Goal: Obtain resource: Obtain resource

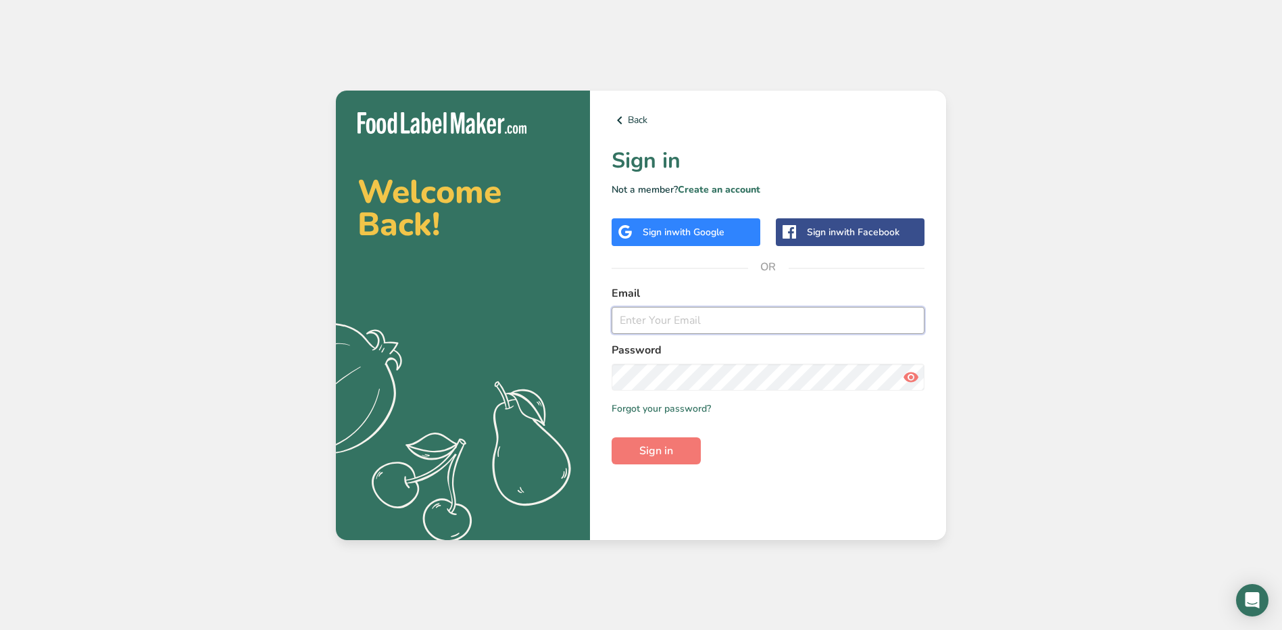
click at [746, 318] on input "email" at bounding box center [767, 320] width 313 height 27
type input "[EMAIL_ADDRESS][PERSON_NAME][DOMAIN_NAME]"
click at [611, 437] on button "Sign in" at bounding box center [655, 450] width 89 height 27
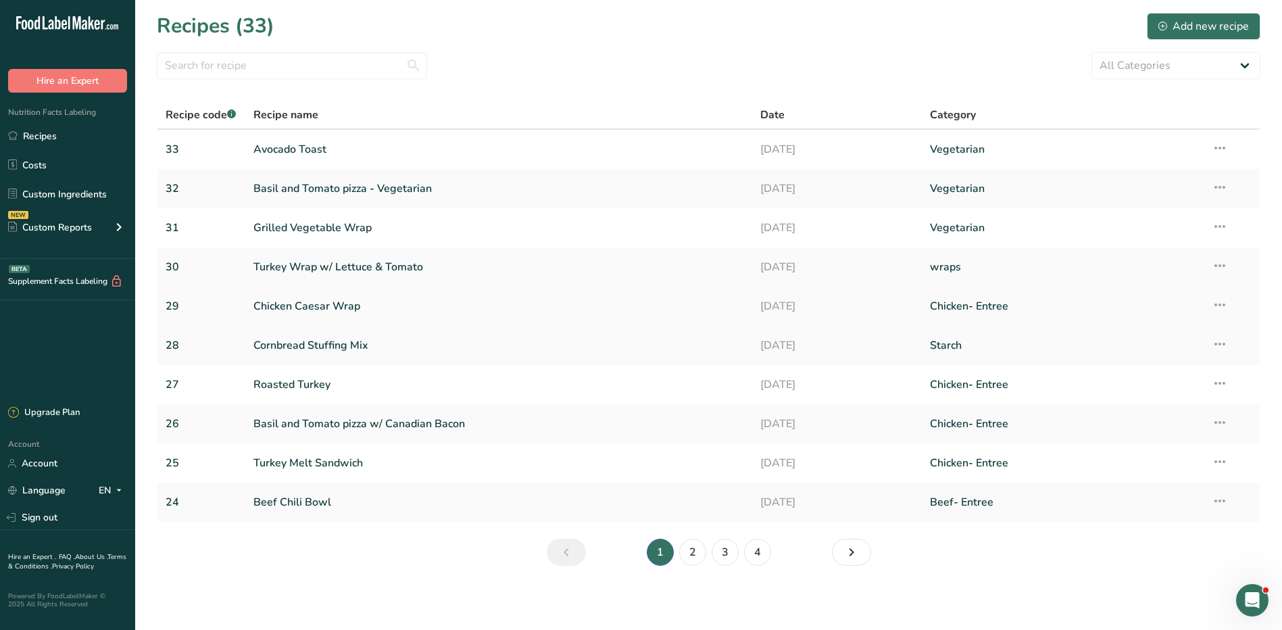
click at [341, 303] on link "Chicken Caesar Wrap" at bounding box center [498, 306] width 491 height 28
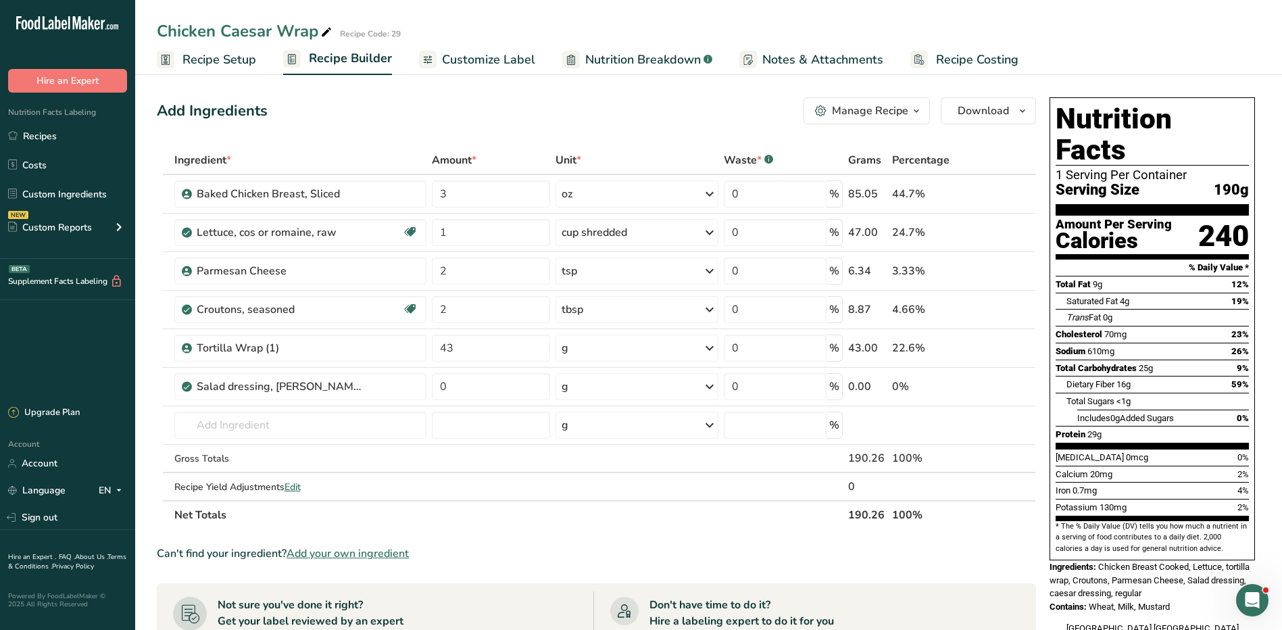
click at [899, 117] on div "Manage Recipe" at bounding box center [870, 111] width 76 height 16
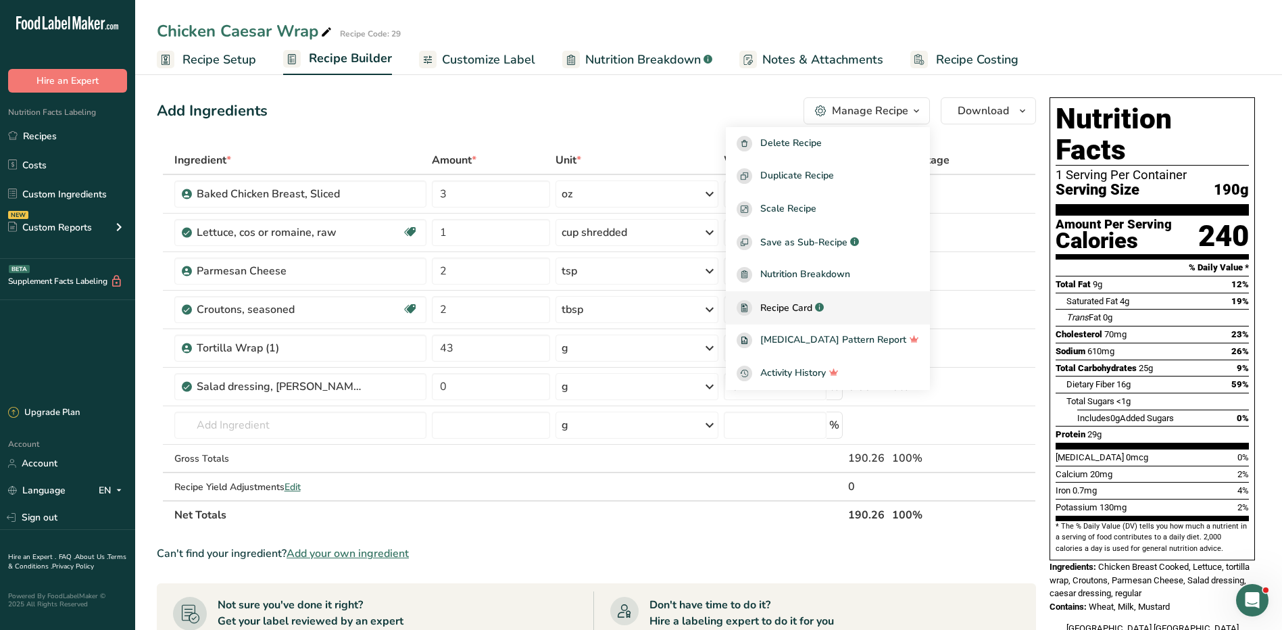
click at [812, 309] on span "Recipe Card" at bounding box center [786, 308] width 52 height 14
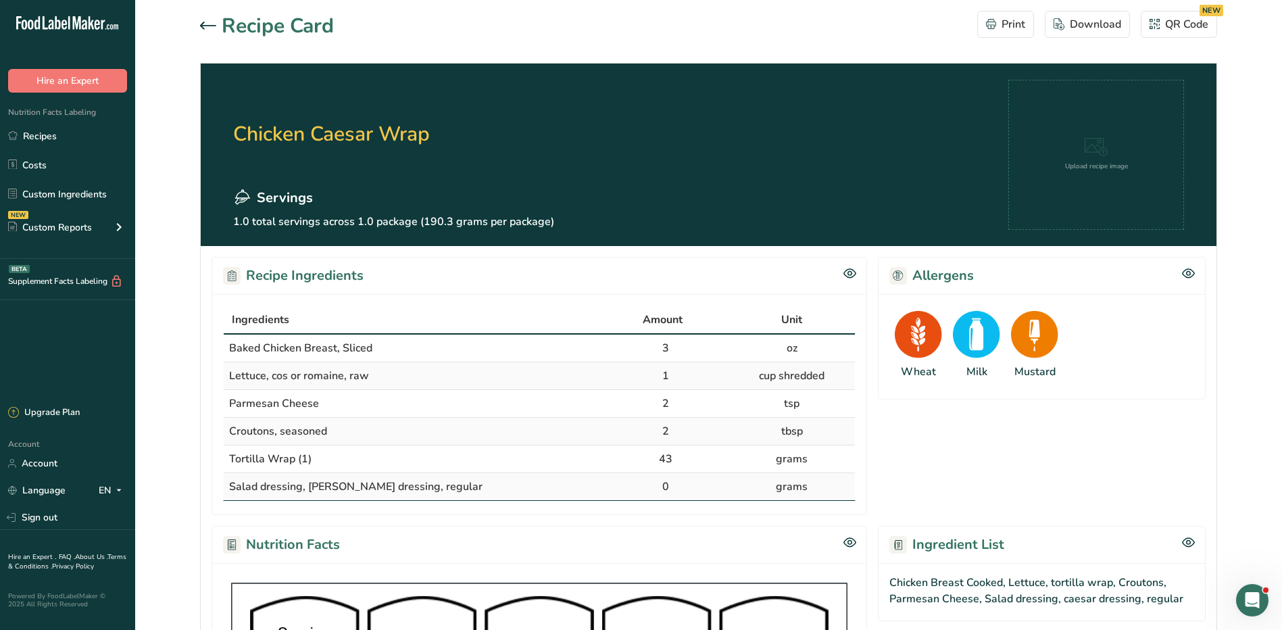
click at [209, 22] on icon at bounding box center [208, 26] width 16 height 8
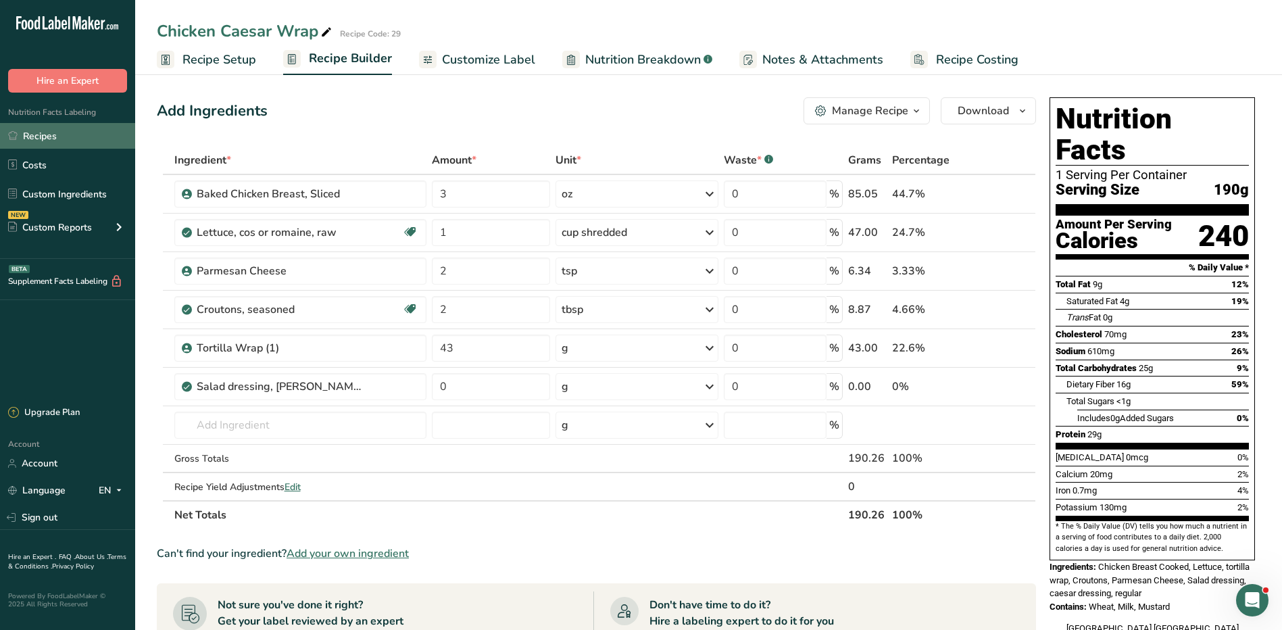
click at [35, 136] on link "Recipes" at bounding box center [67, 136] width 135 height 26
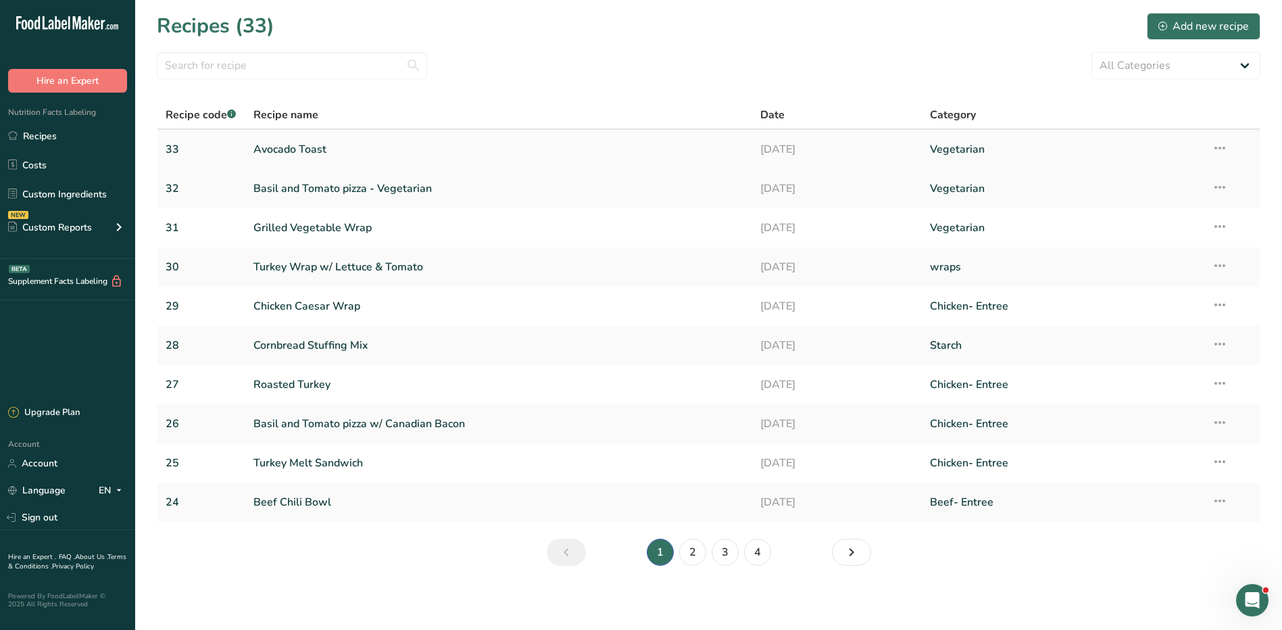
click at [322, 153] on link "Avocado Toast" at bounding box center [498, 149] width 491 height 28
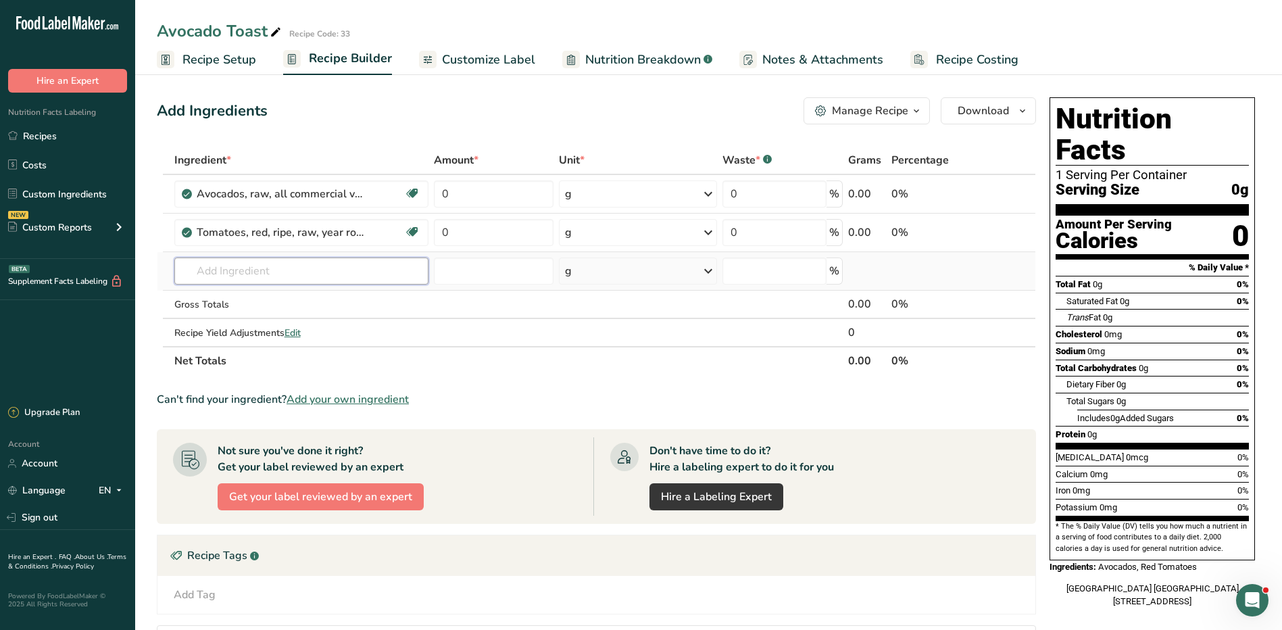
click at [355, 280] on input "text" at bounding box center [301, 270] width 254 height 27
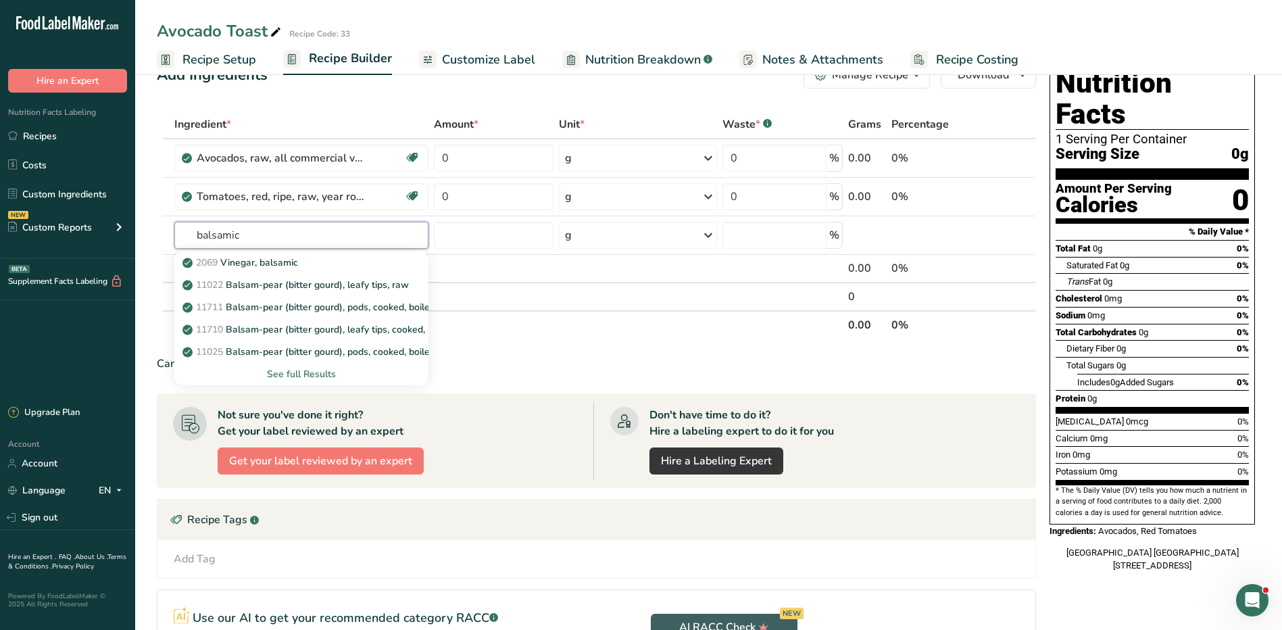
scroll to position [68, 0]
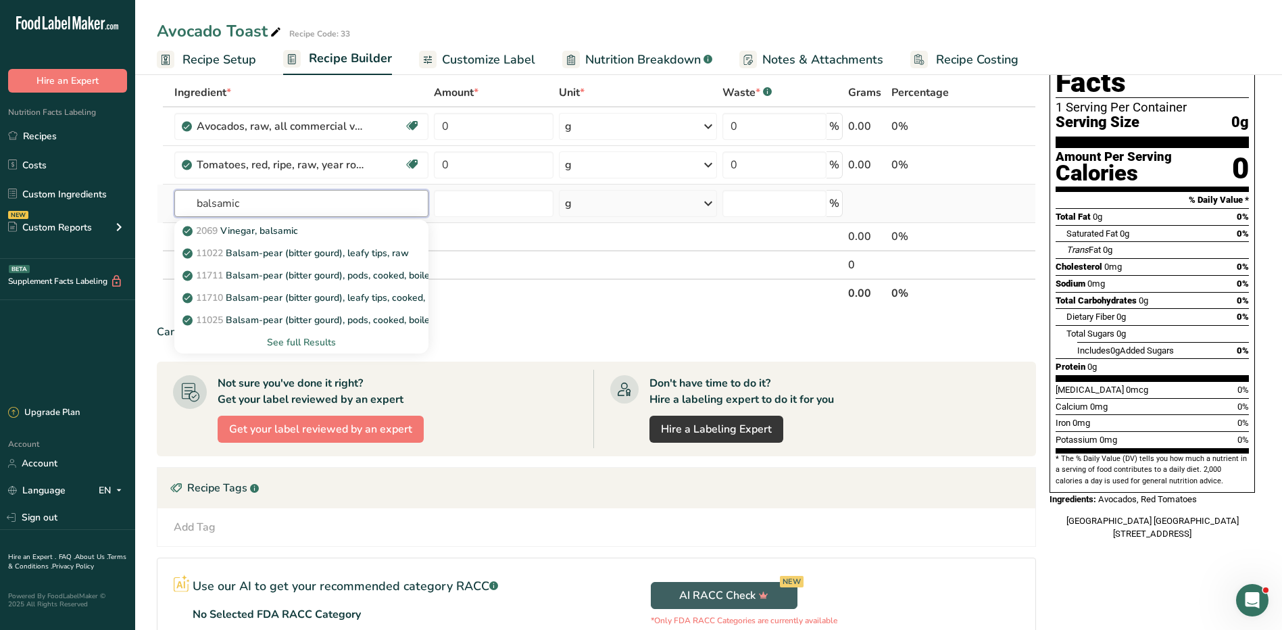
type input "balsamic"
click at [320, 346] on div "See full Results" at bounding box center [301, 342] width 232 height 14
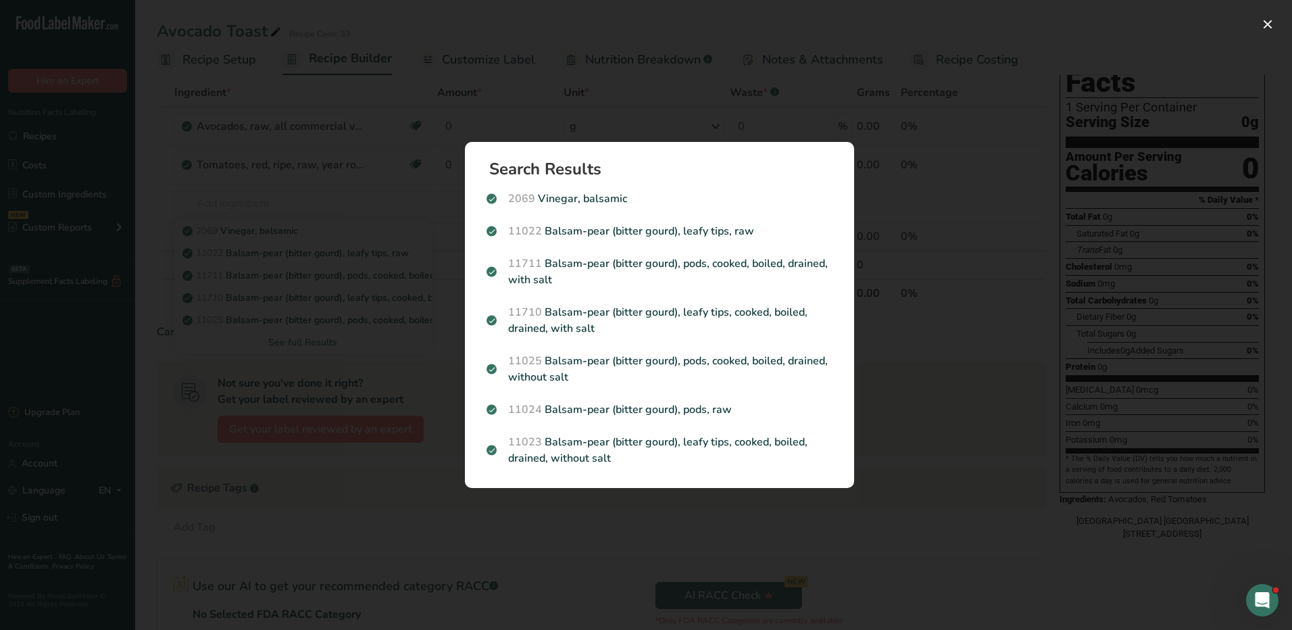
click at [908, 255] on div "Search results modal" at bounding box center [646, 315] width 1292 height 630
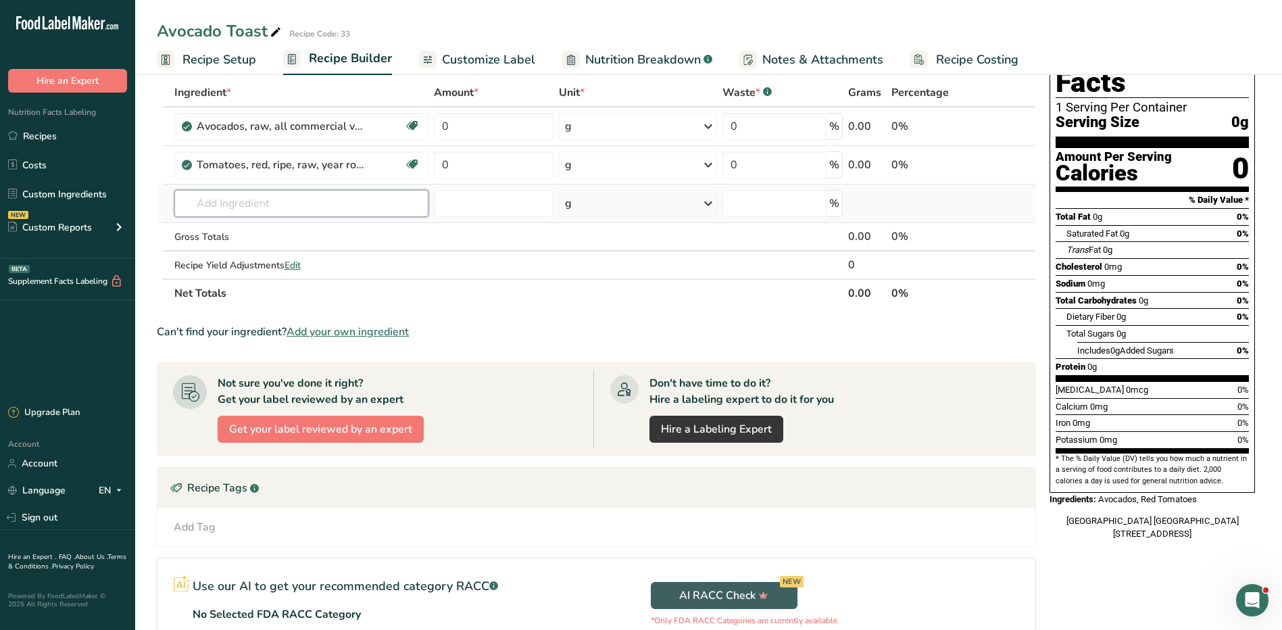
click at [287, 211] on input "text" at bounding box center [301, 203] width 254 height 27
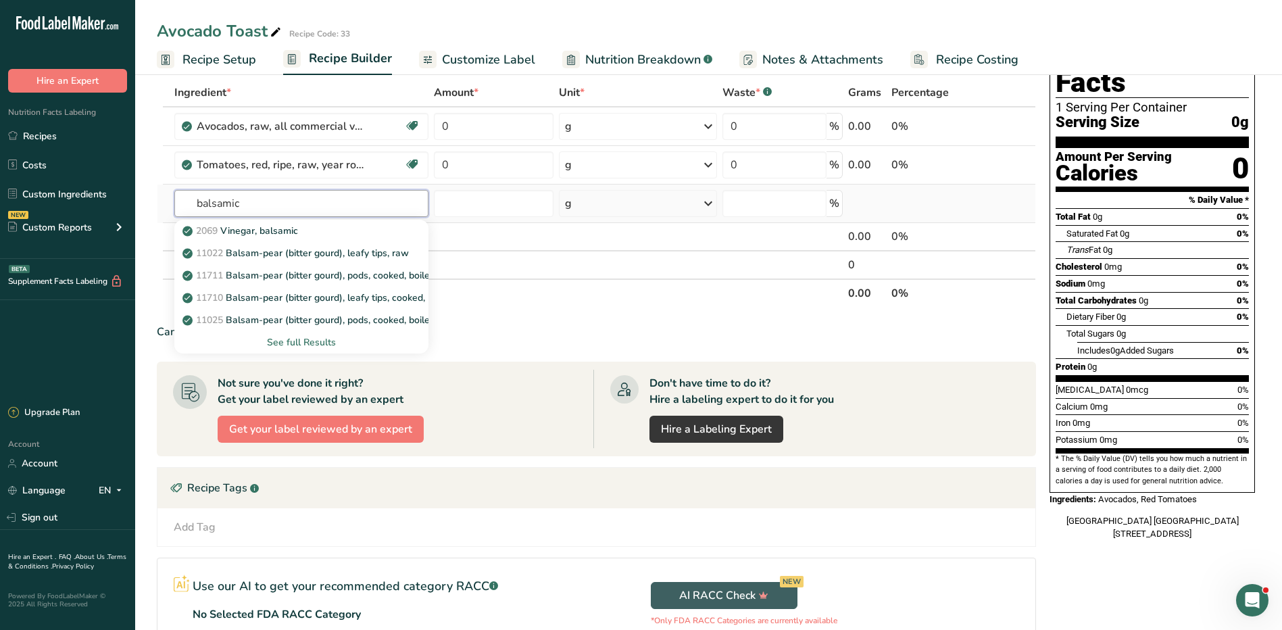
type input "balsamic"
click at [316, 340] on div "See full Results" at bounding box center [301, 342] width 232 height 14
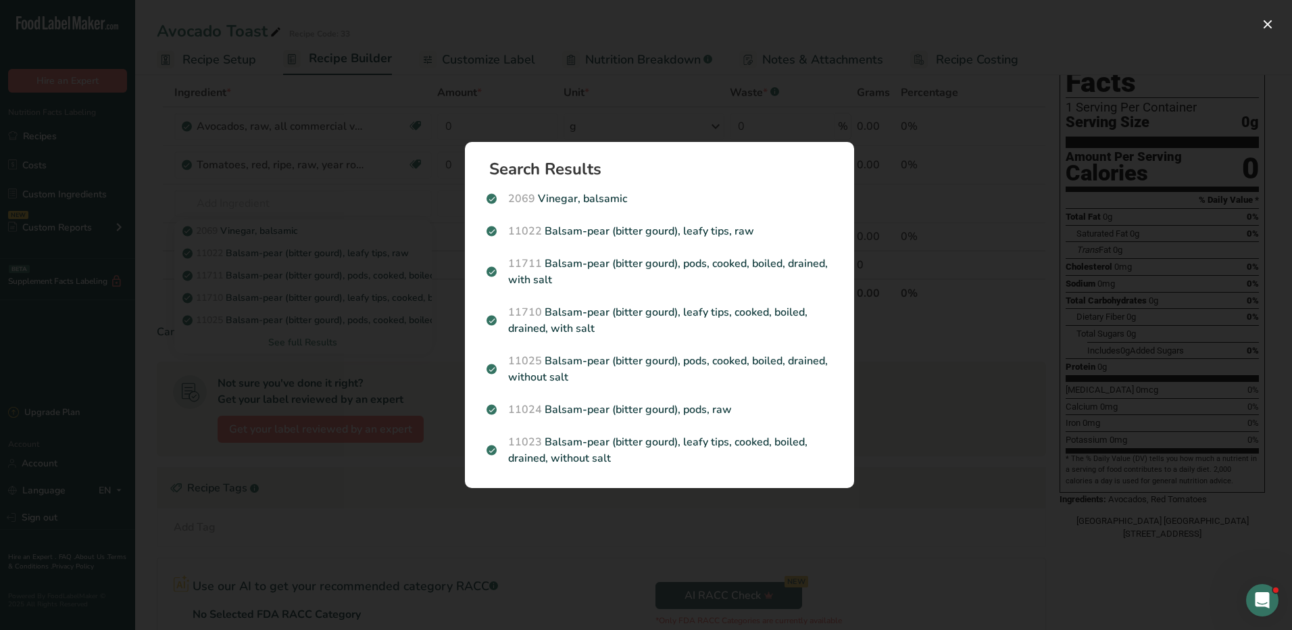
click at [874, 335] on div "Search Results 2069 Vinegar, balsamic 11022 Balsam-pear (bitter gourd), leafy t…" at bounding box center [659, 314] width 432 height 389
click at [376, 355] on div "Search results modal" at bounding box center [646, 315] width 1292 height 630
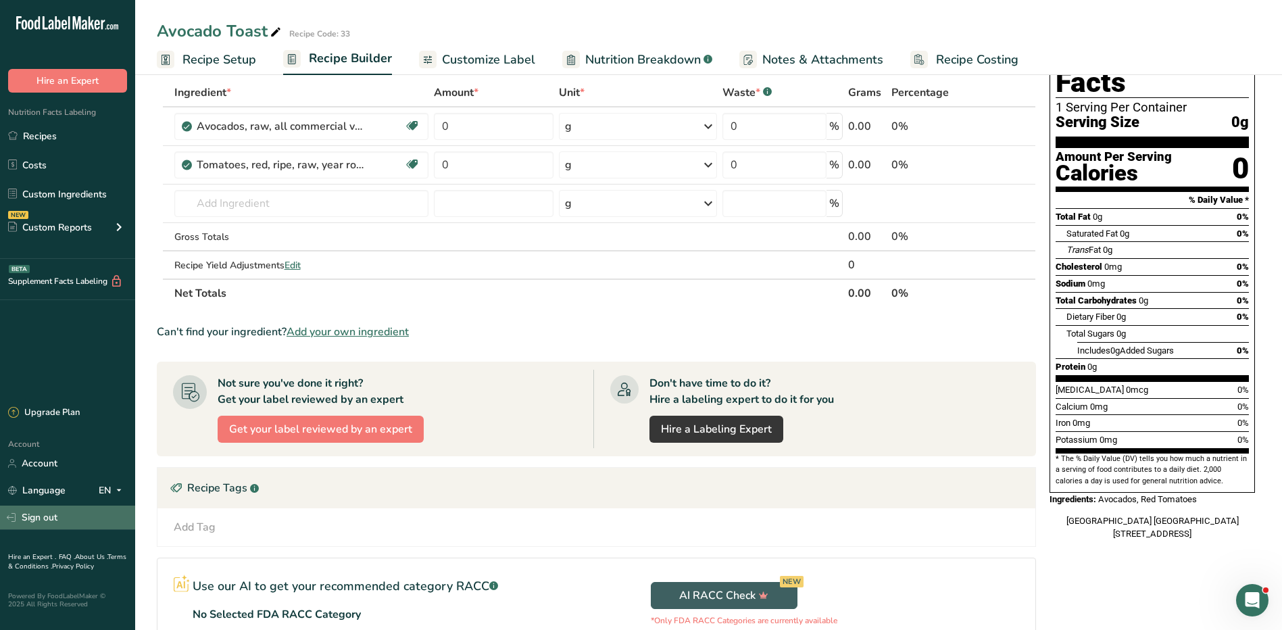
click at [43, 518] on link "Sign out" at bounding box center [67, 517] width 135 height 24
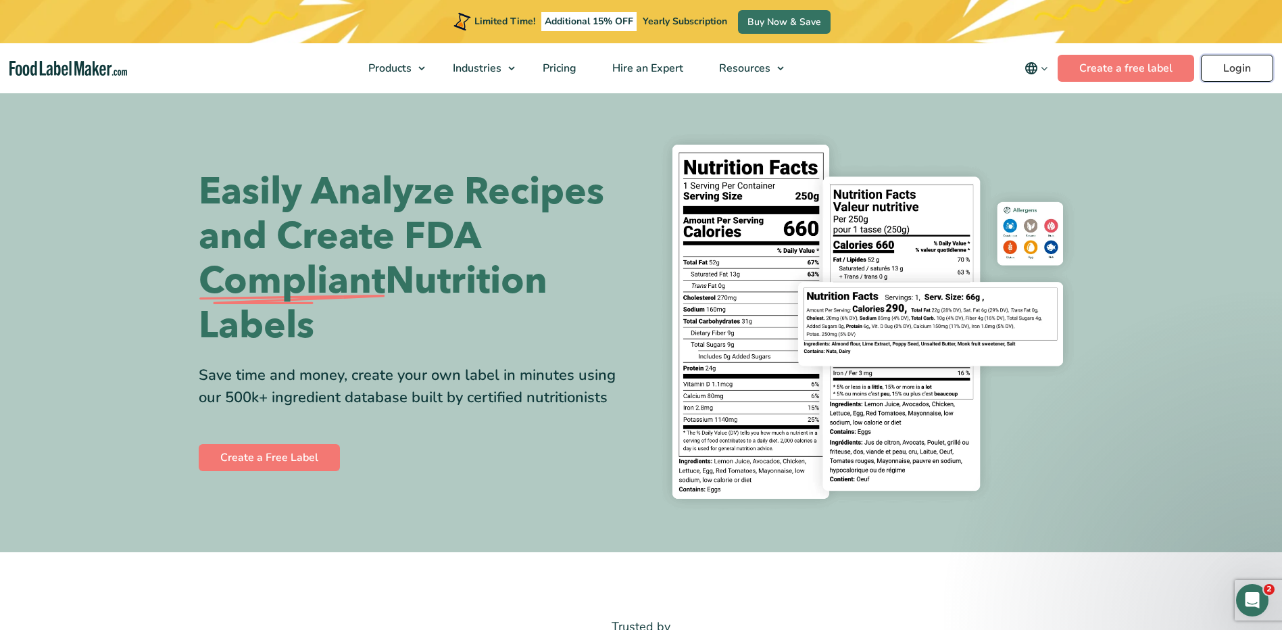
click at [1255, 66] on link "Login" at bounding box center [1237, 68] width 72 height 27
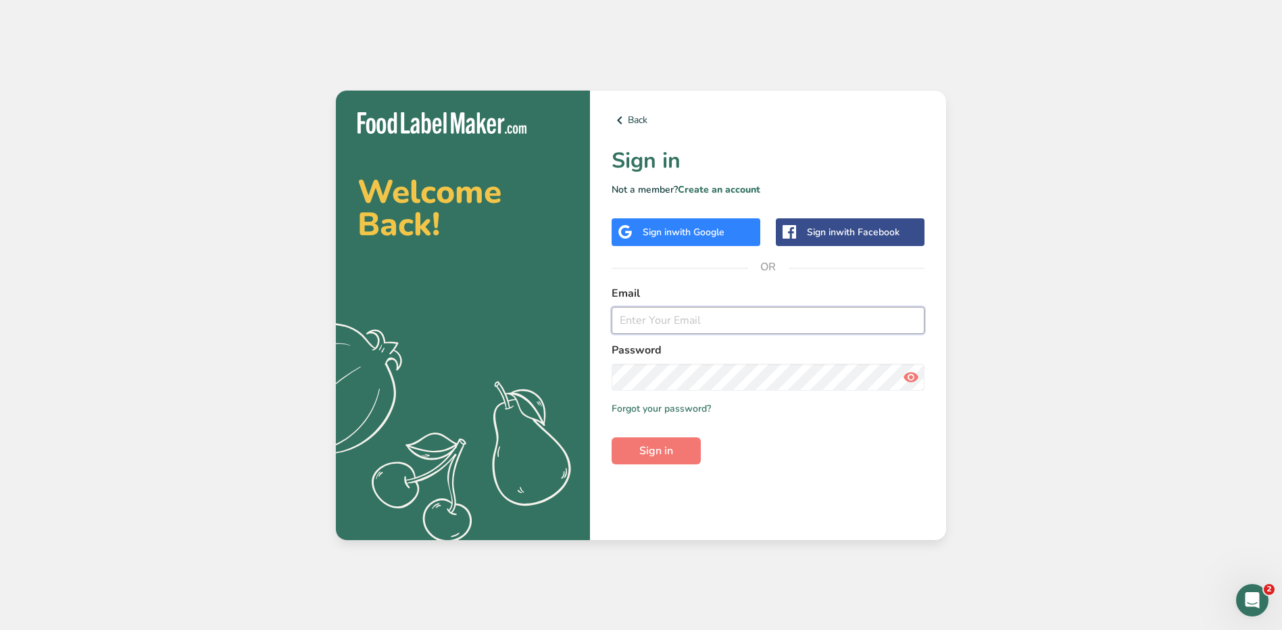
click at [709, 320] on input "email" at bounding box center [767, 320] width 313 height 27
type input "[EMAIL_ADDRESS][PERSON_NAME][DOMAIN_NAME]"
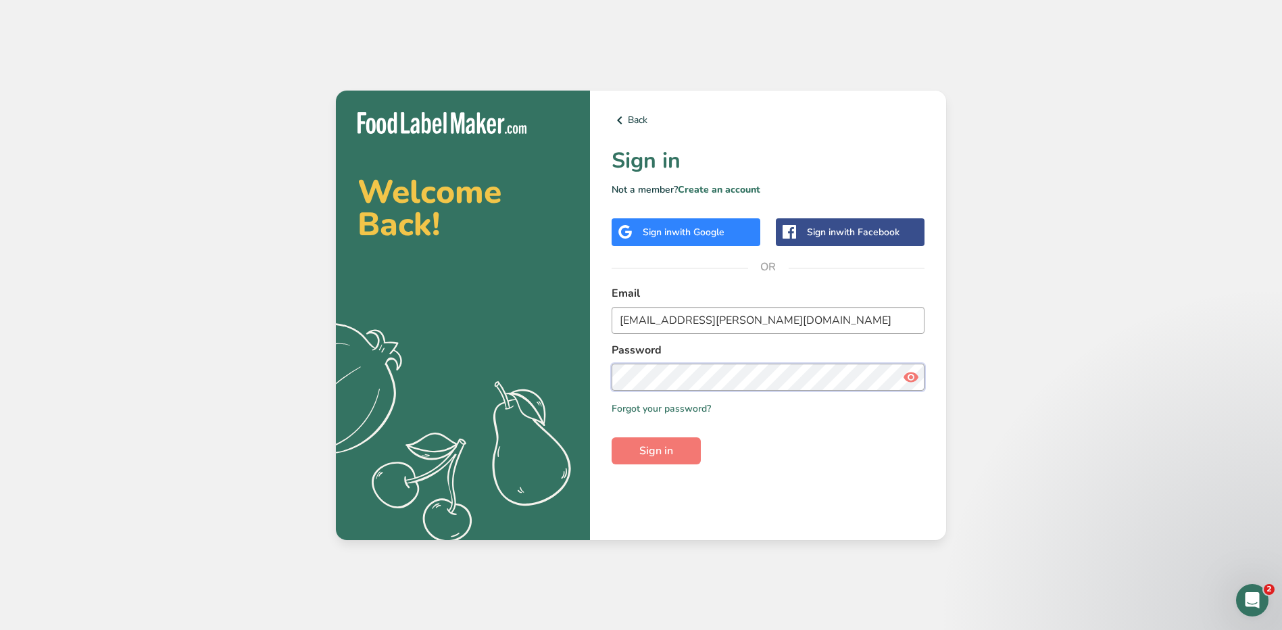
click at [611, 437] on button "Sign in" at bounding box center [655, 450] width 89 height 27
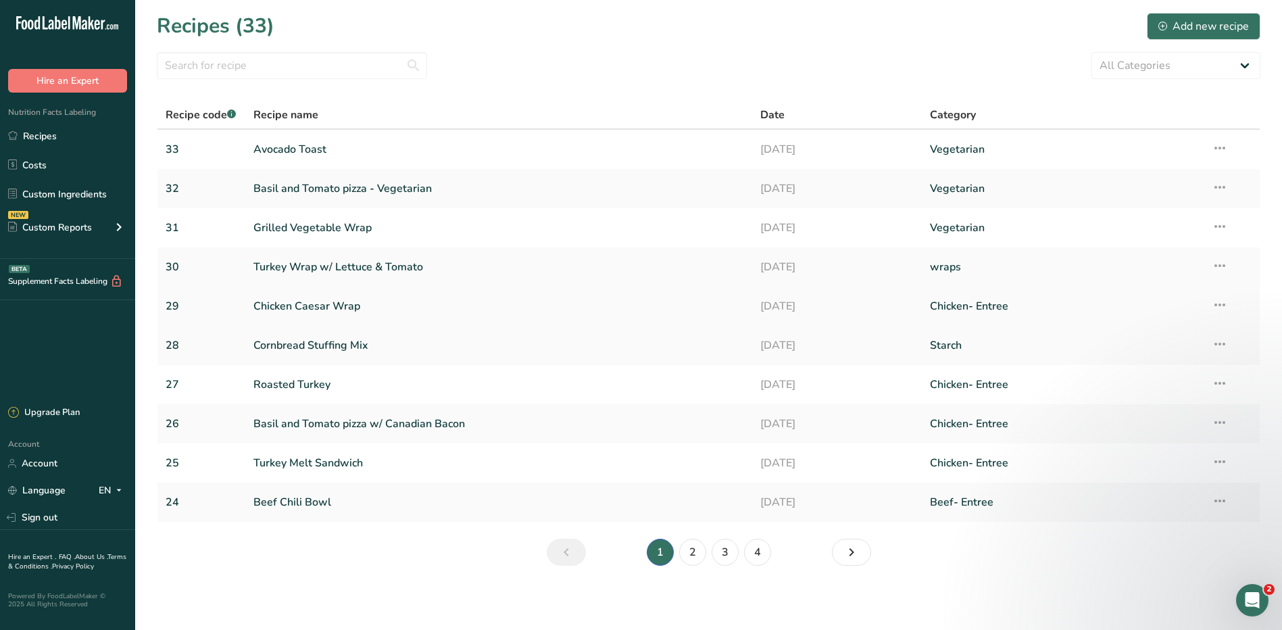
click at [321, 303] on link "Chicken Caesar Wrap" at bounding box center [498, 306] width 491 height 28
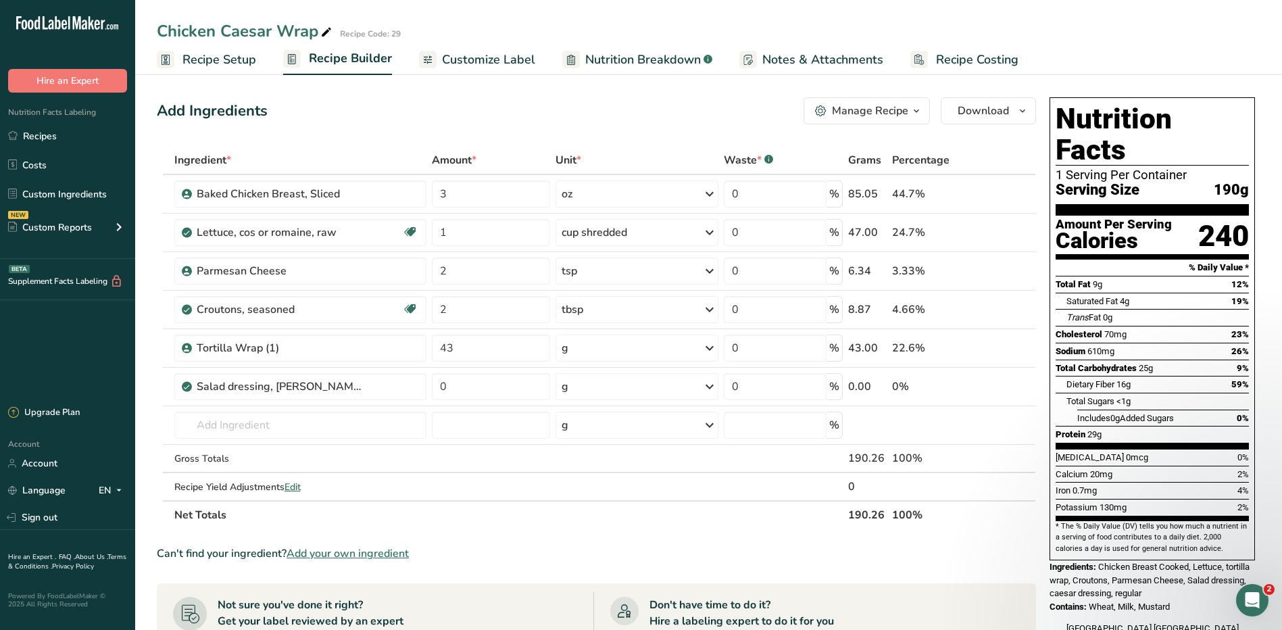
click at [876, 105] on div "Manage Recipe" at bounding box center [870, 111] width 76 height 16
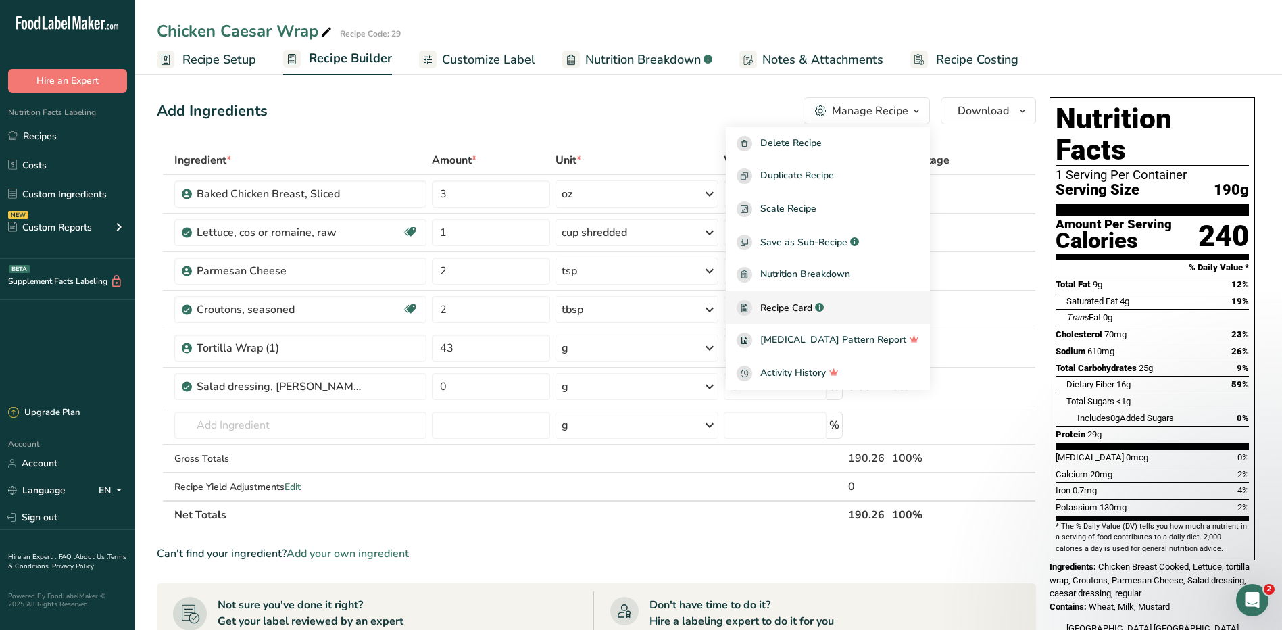
click at [812, 307] on span "Recipe Card" at bounding box center [786, 308] width 52 height 14
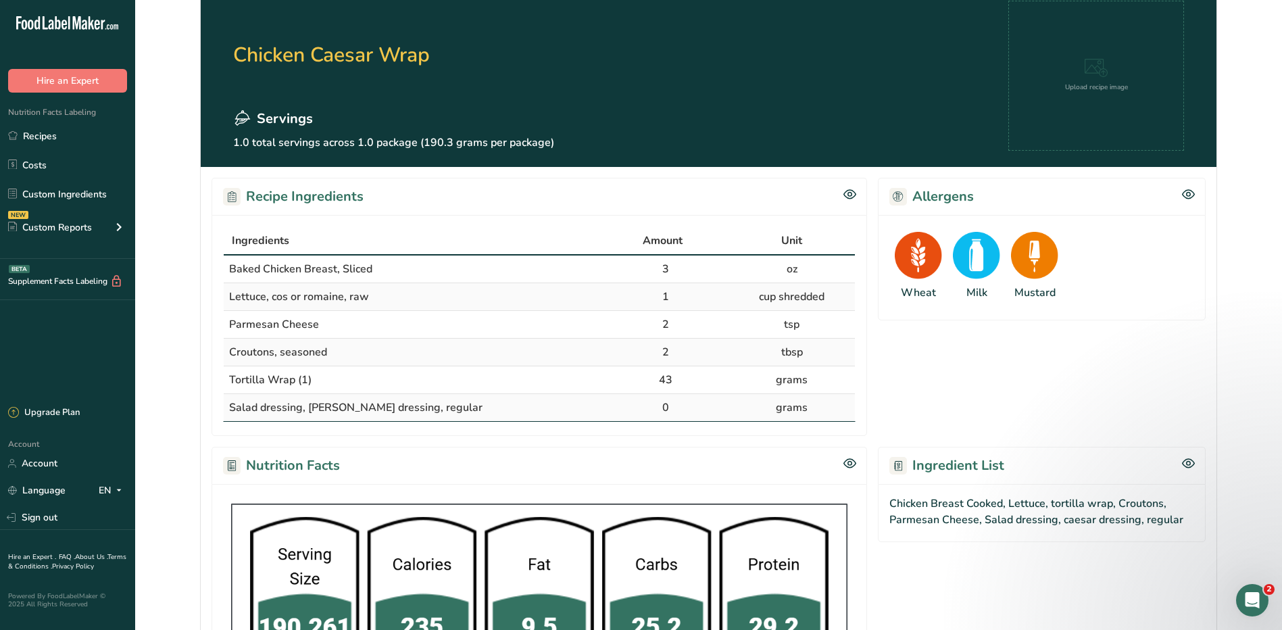
scroll to position [203, 0]
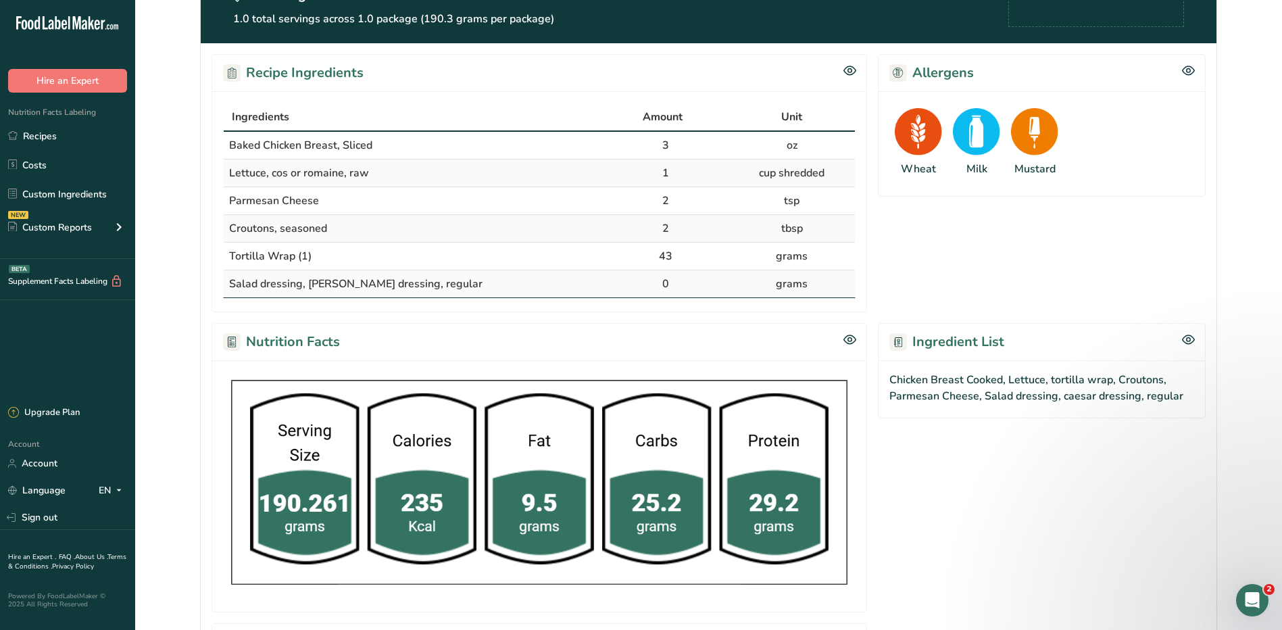
drag, startPoint x: 231, startPoint y: 139, endPoint x: 824, endPoint y: 286, distance: 610.5
click at [824, 286] on tbody "Baked Chicken Breast, Sliced 3 oz Lettuce, cos or romaine, raw 1 cup shredded P…" at bounding box center [539, 215] width 631 height 166
copy tbody "Baked Chicken Breast, Sliced 3 oz Lettuce, cos or romaine, raw 1 cup shredded P…"
click at [582, 342] on div "Nutrition Facts" at bounding box center [538, 341] width 655 height 37
click at [43, 131] on link "Recipes" at bounding box center [67, 136] width 135 height 26
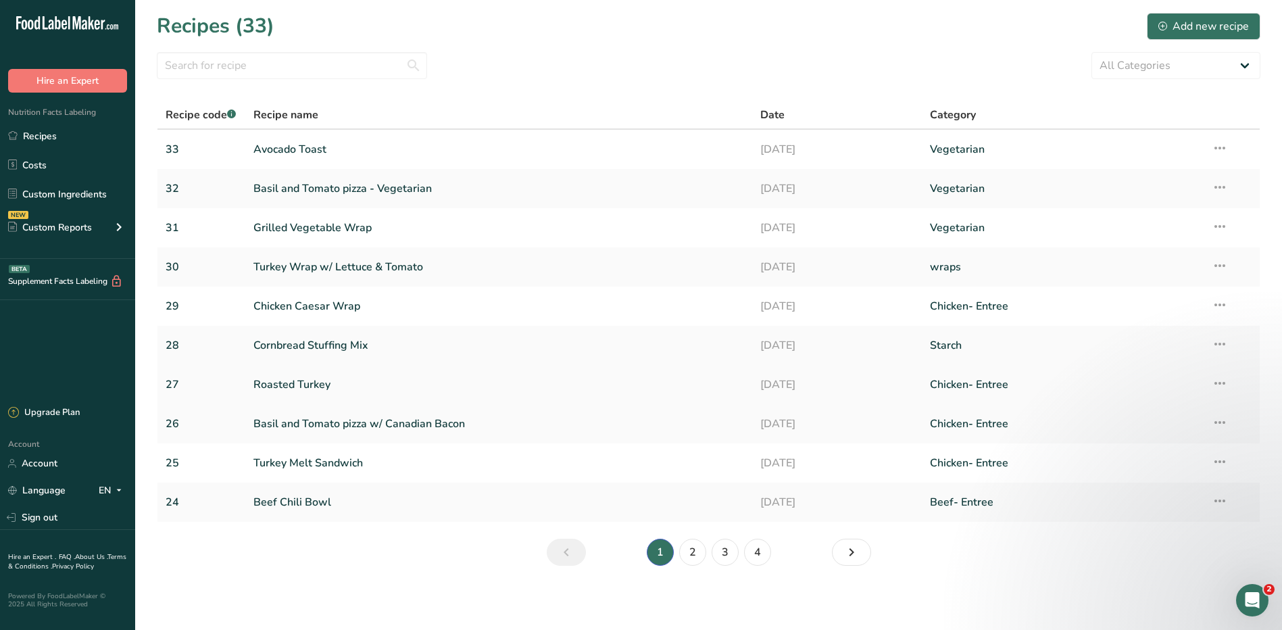
click at [293, 382] on link "Roasted Turkey" at bounding box center [498, 384] width 491 height 28
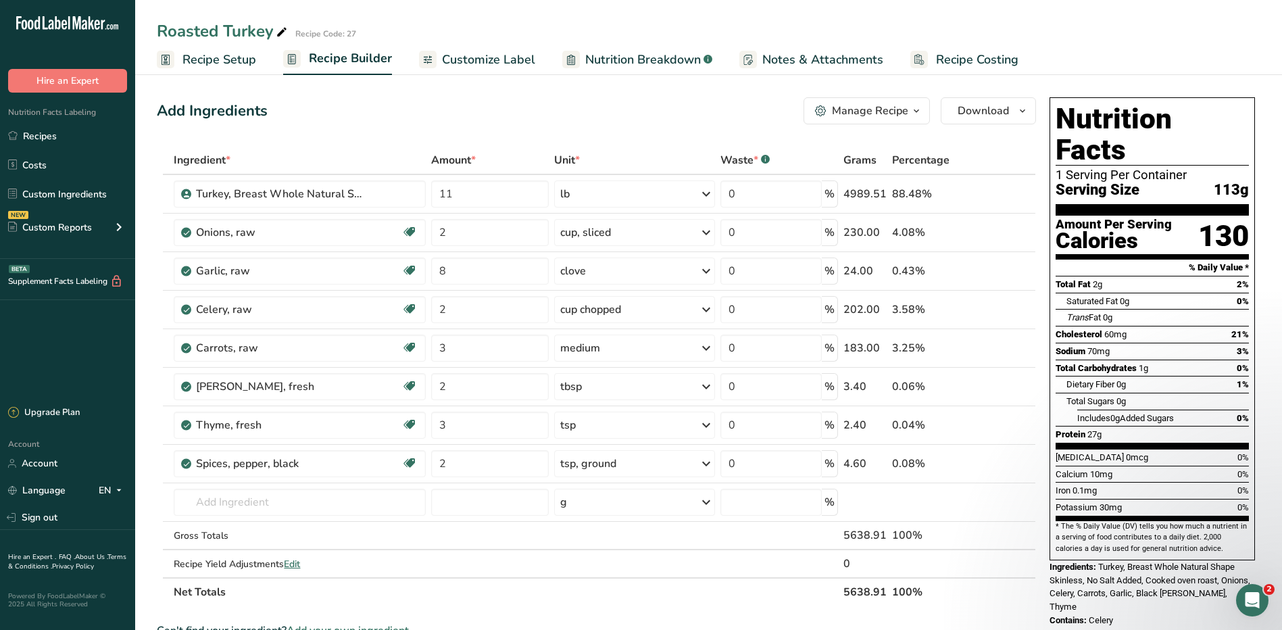
click at [867, 102] on button "Manage Recipe" at bounding box center [866, 110] width 126 height 27
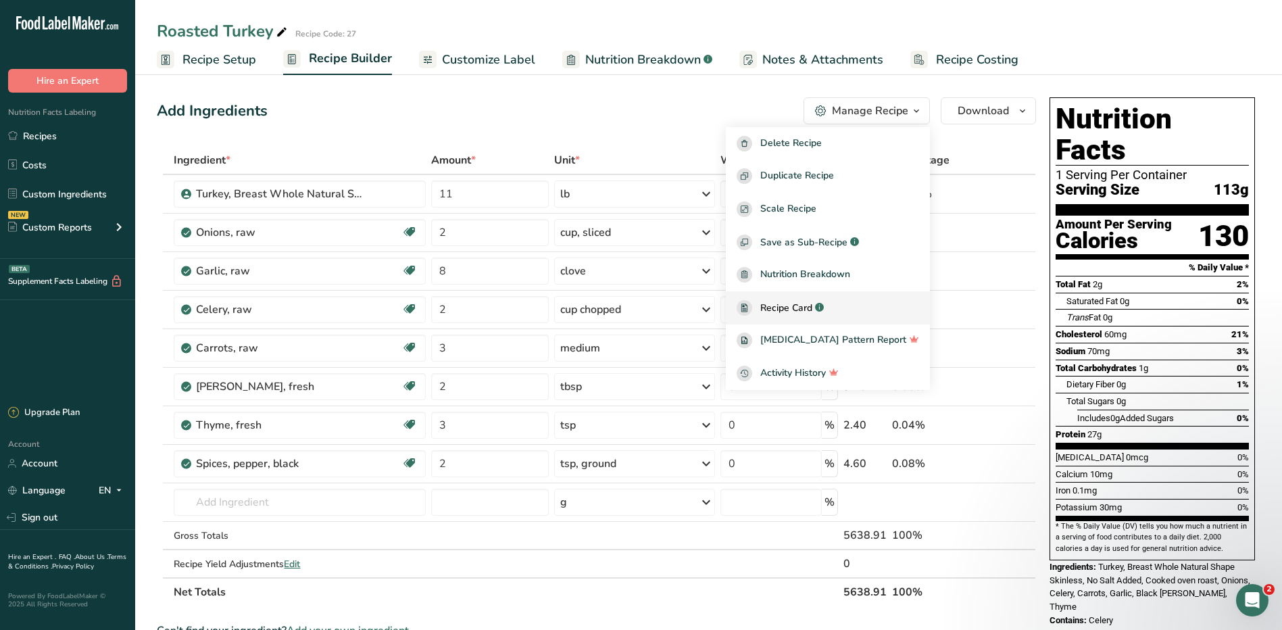
click at [805, 301] on span "Recipe Card" at bounding box center [786, 308] width 52 height 14
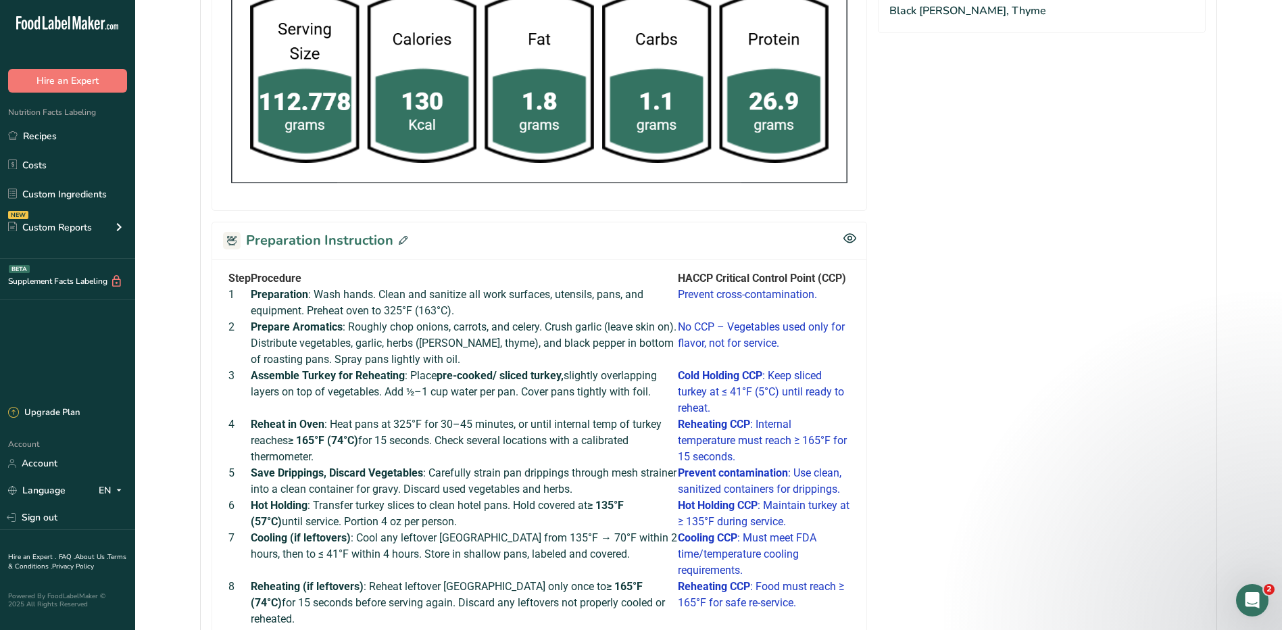
scroll to position [826, 0]
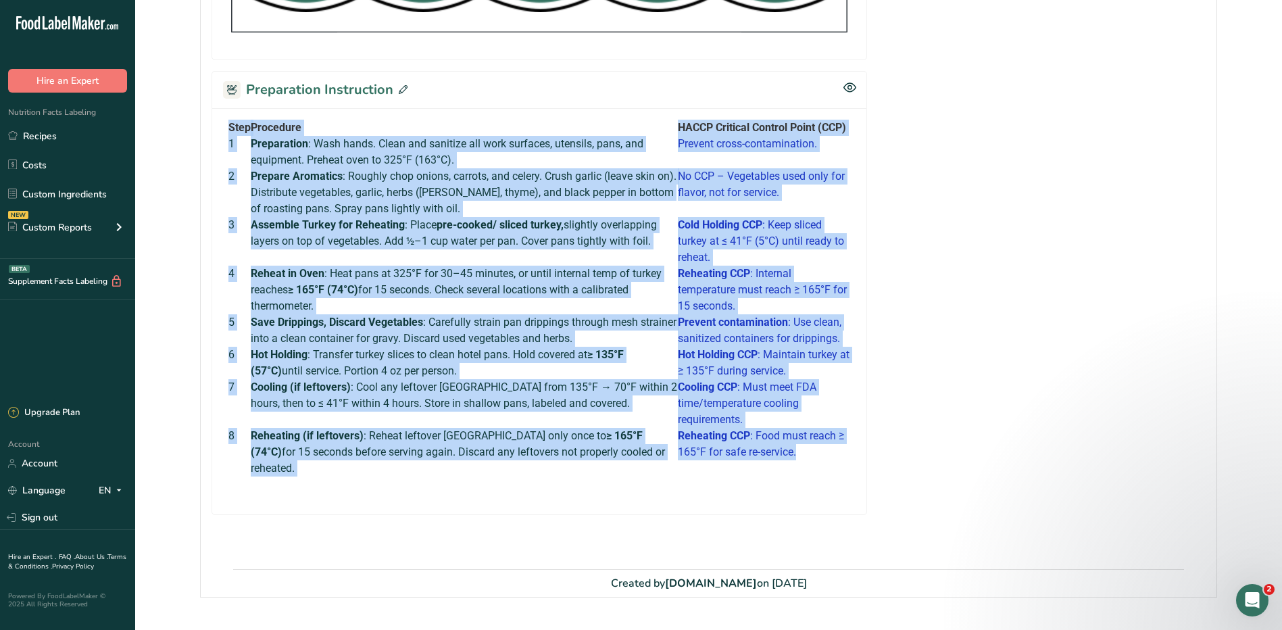
drag, startPoint x: 226, startPoint y: 120, endPoint x: 807, endPoint y: 431, distance: 658.9
click at [807, 431] on div "Step Procedure HACCP Critical Control Point (CCP) 1 Preparation : Wash hands. C…" at bounding box center [539, 306] width 632 height 373
copy tbody "Step Procedure HACCP Critical Control Point (CCP) 1 Preparation : Wash hands. C…"
click at [429, 246] on td "Assemble Turkey for Reheating : Place pre-cooked/ sliced turkey, slightly overl…" at bounding box center [464, 241] width 427 height 49
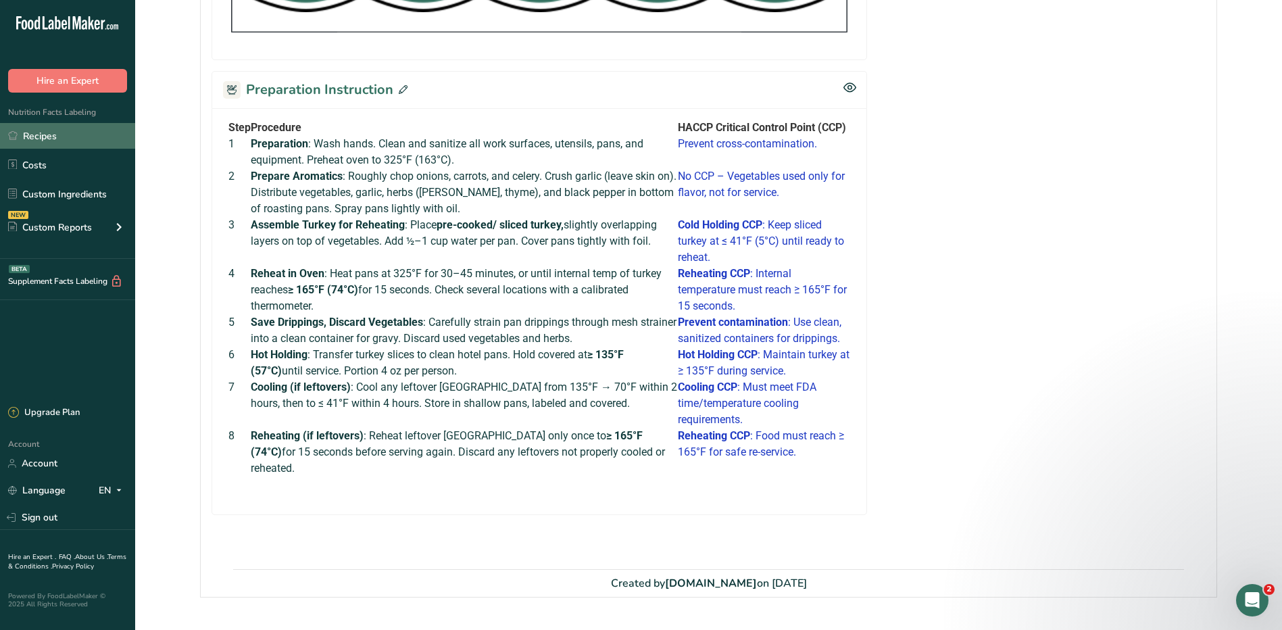
click at [43, 128] on link "Recipes" at bounding box center [67, 136] width 135 height 26
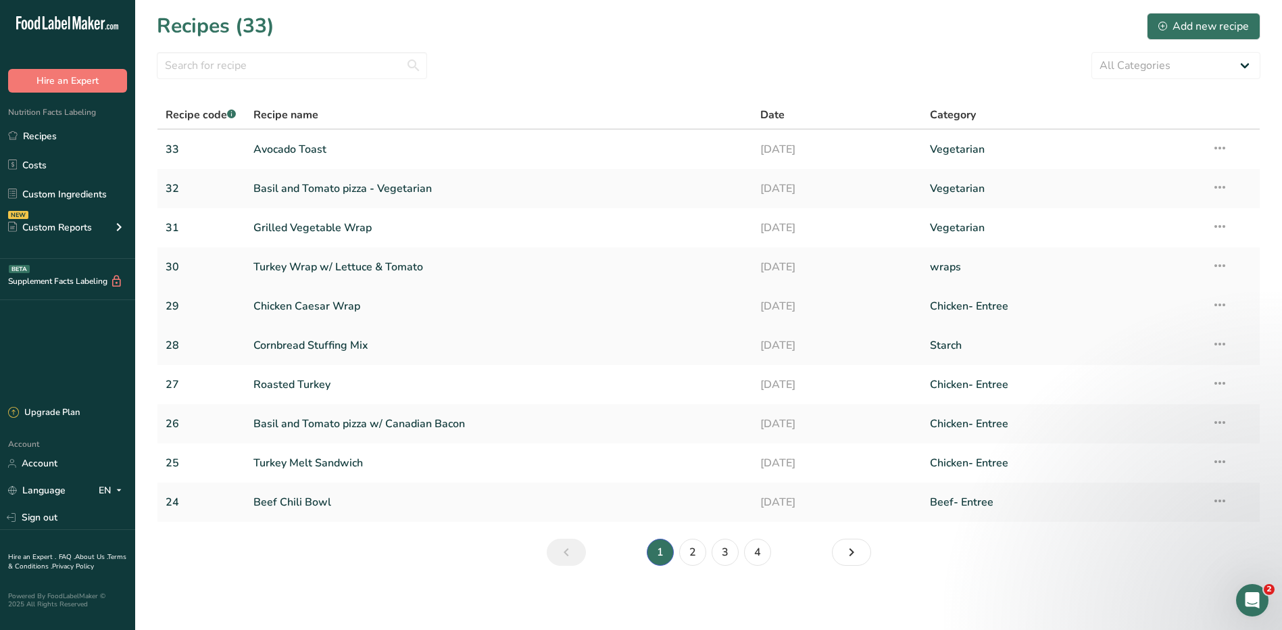
click at [326, 305] on link "Chicken Caesar Wrap" at bounding box center [498, 306] width 491 height 28
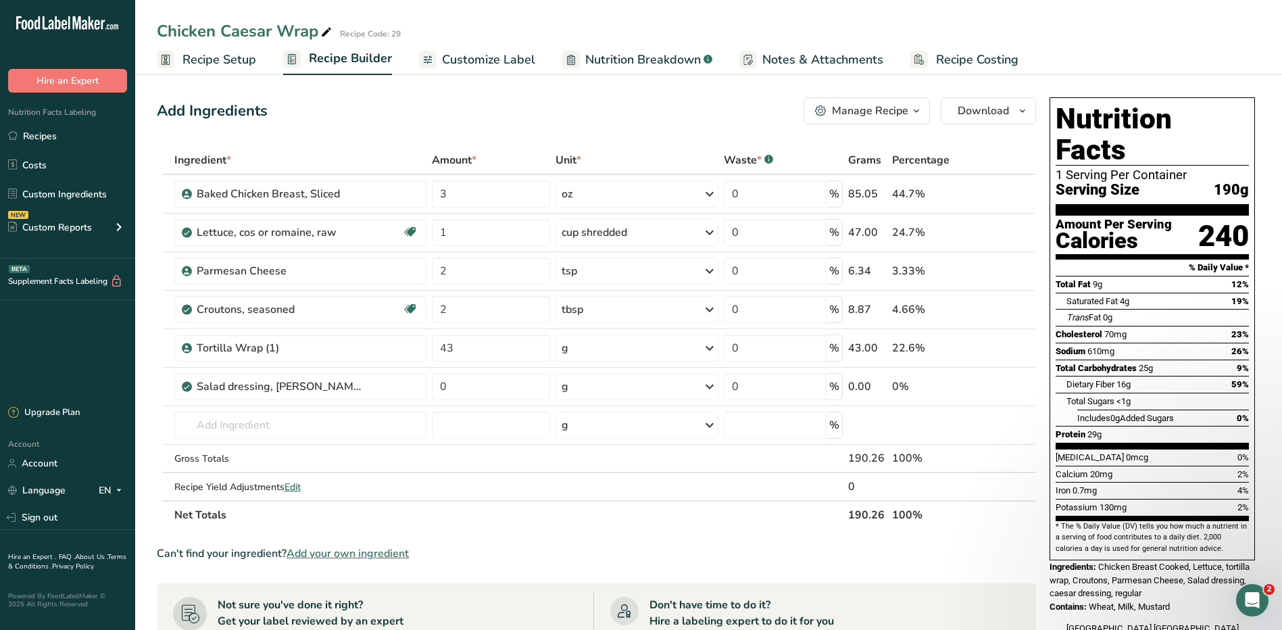
click at [837, 114] on div "Manage Recipe" at bounding box center [870, 111] width 76 height 16
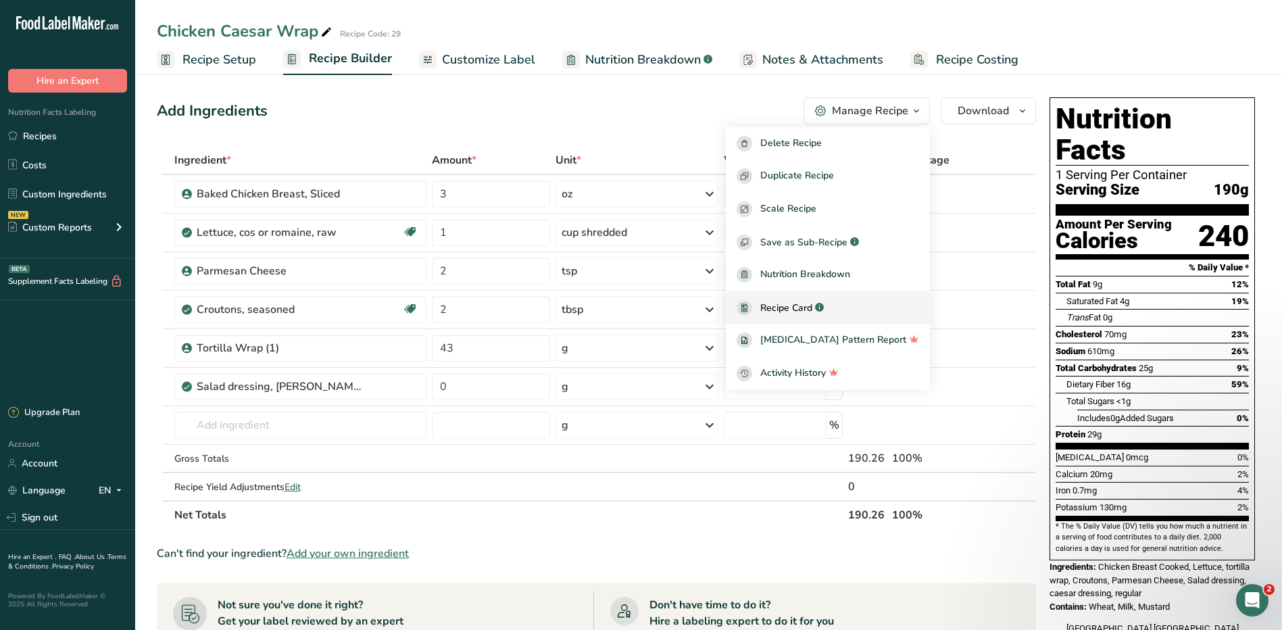
click at [803, 317] on link "Recipe Card .a-a{fill:#347362;}.b-a{fill:#fff;}" at bounding box center [828, 307] width 204 height 33
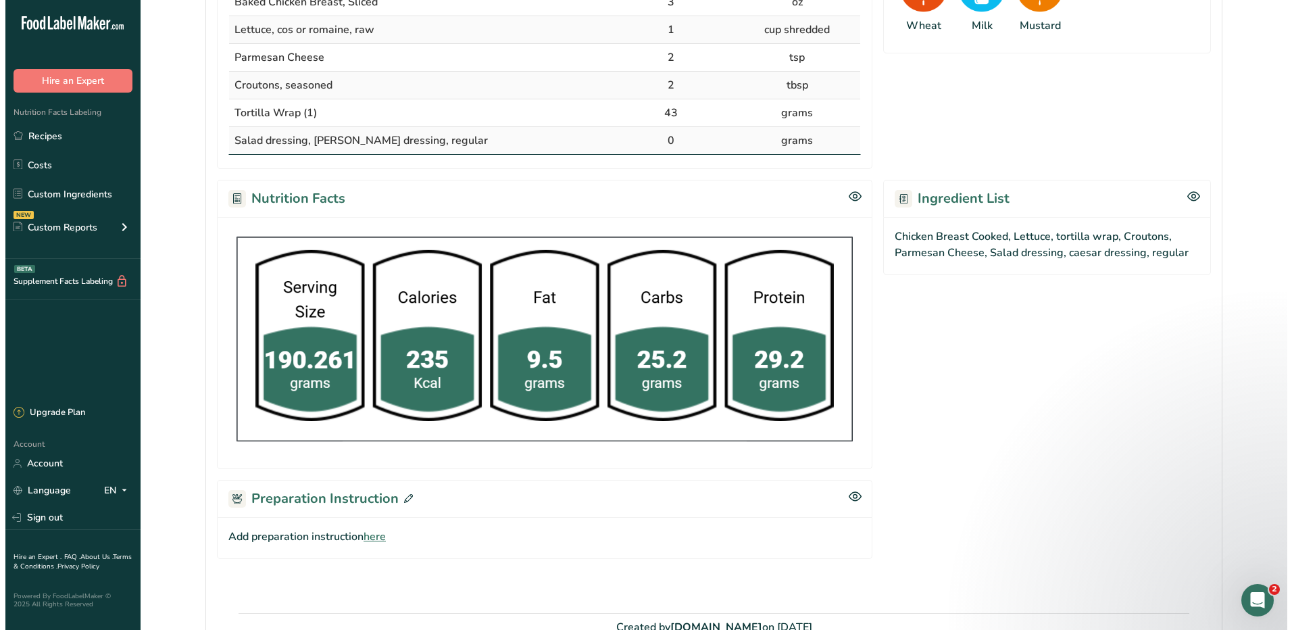
scroll to position [422, 0]
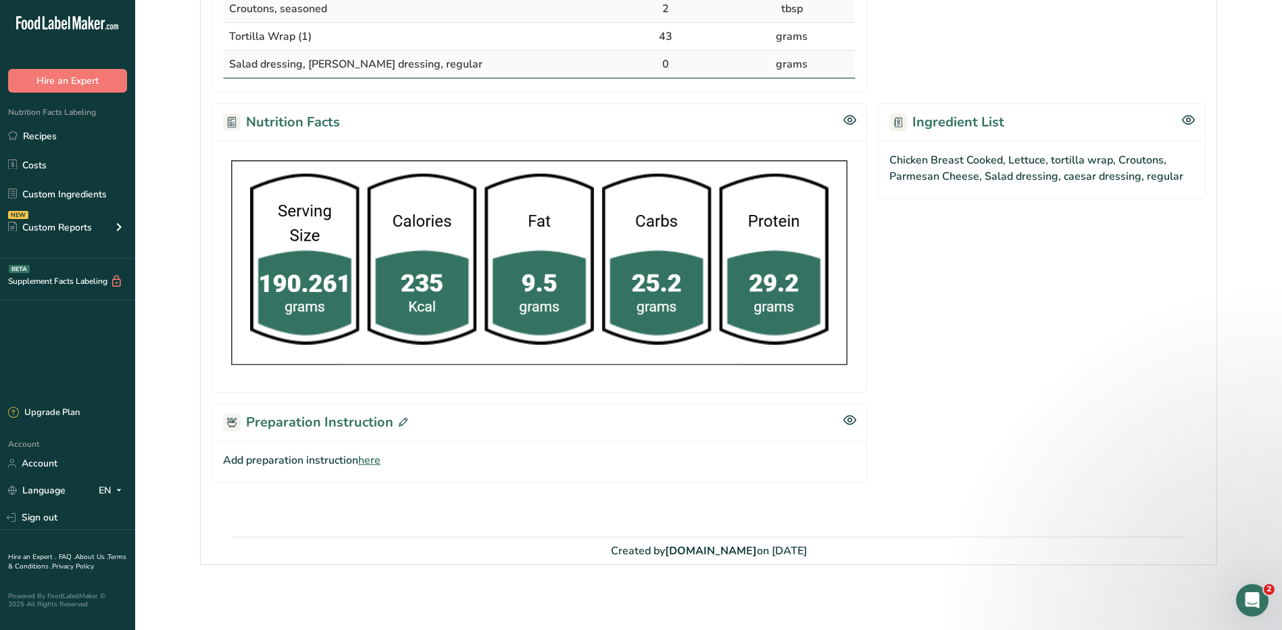
click at [399, 424] on icon at bounding box center [403, 422] width 9 height 9
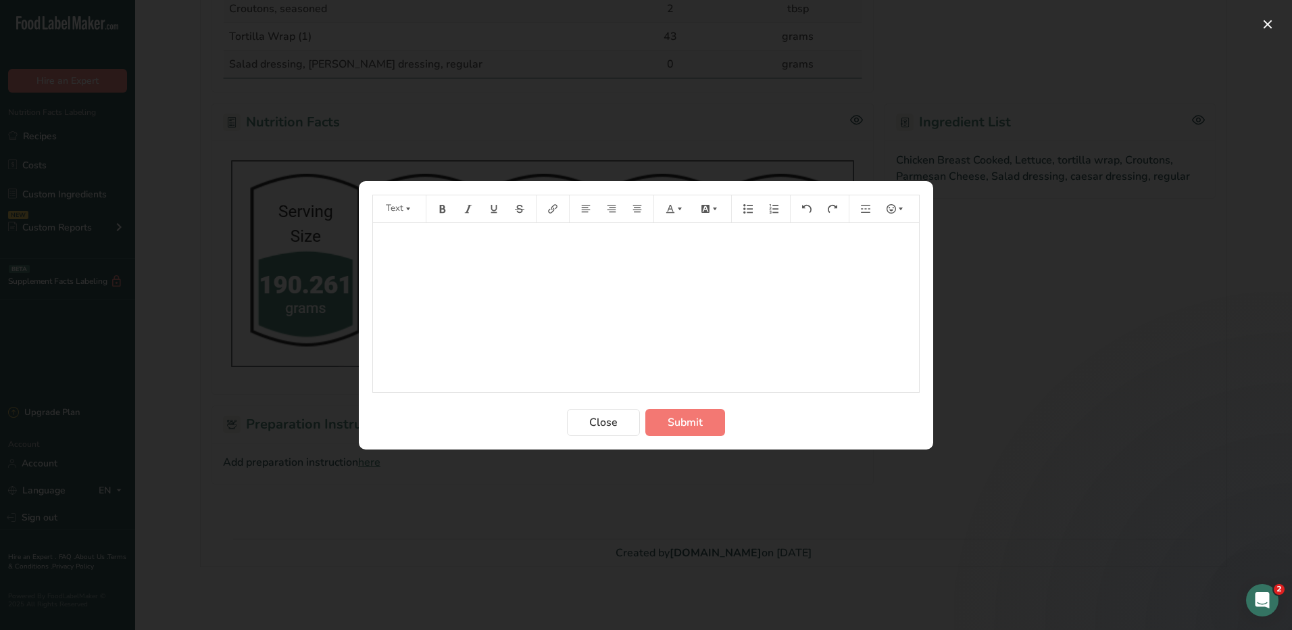
click at [518, 297] on div "﻿" at bounding box center [646, 307] width 546 height 169
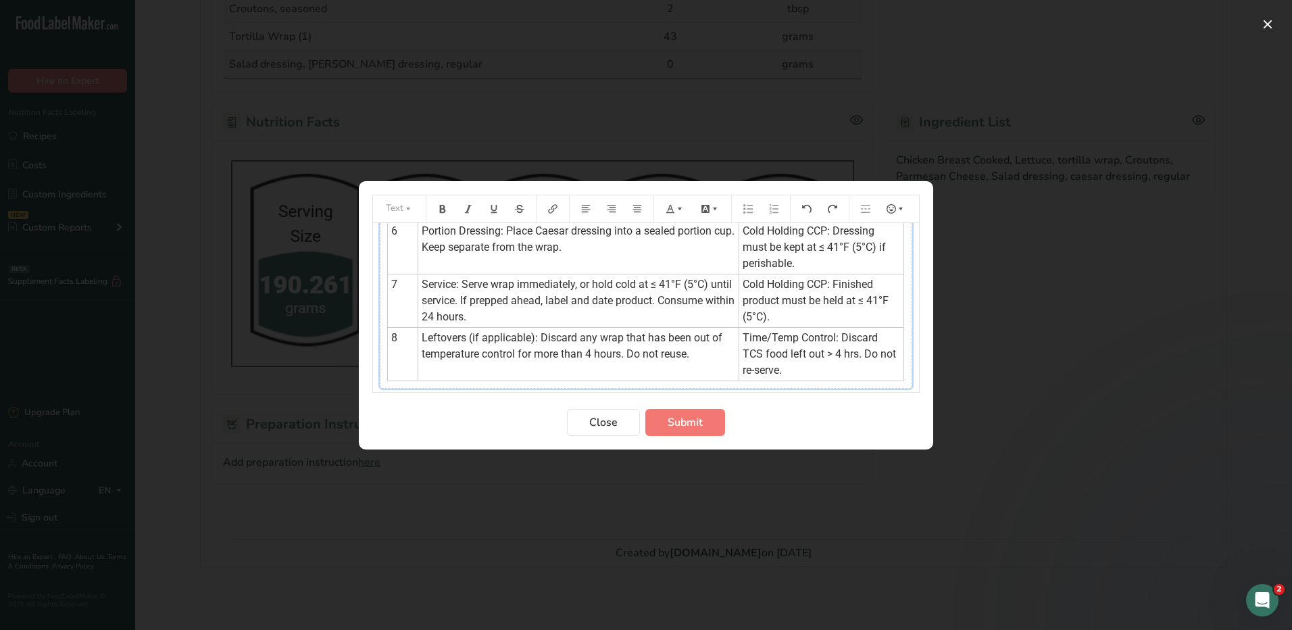
scroll to position [322, 0]
drag, startPoint x: 695, startPoint y: 362, endPoint x: 672, endPoint y: 366, distance: 23.3
click at [672, 359] on span "Leftovers (if applicable): Discard any wrap that has been out of temperature co…" at bounding box center [573, 344] width 303 height 29
click at [726, 370] on td "Leftovers (if applicable): Discard any wrap that has been out of temperature co…" at bounding box center [578, 352] width 321 height 53
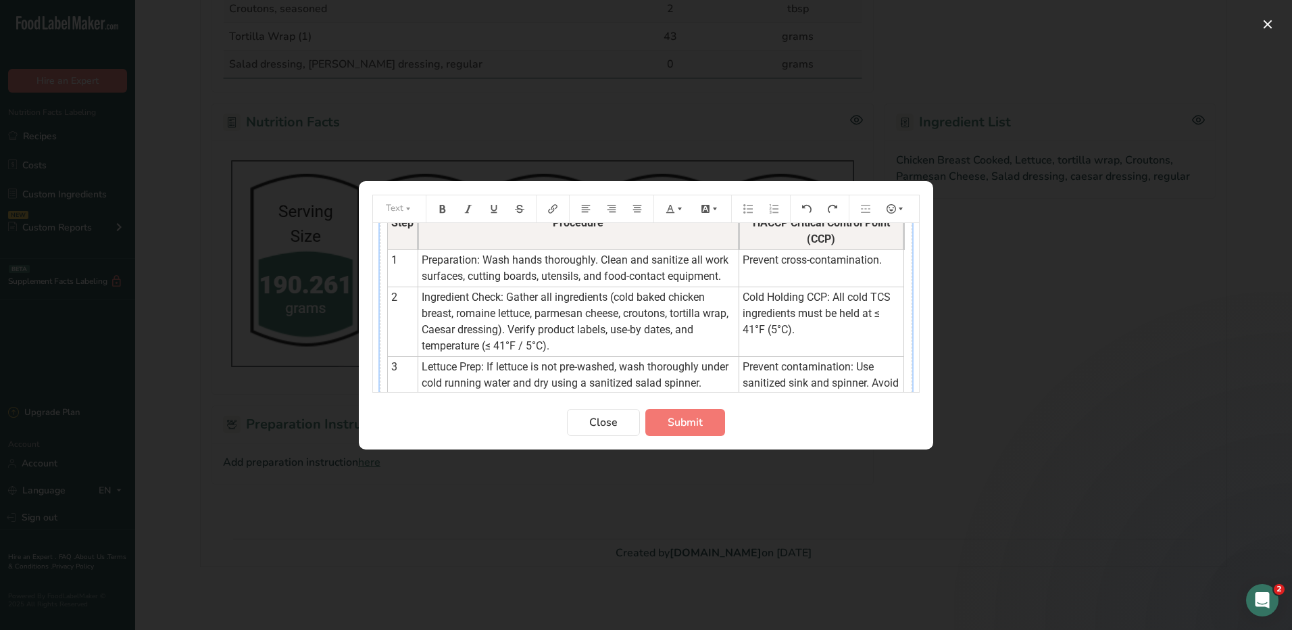
scroll to position [0, 0]
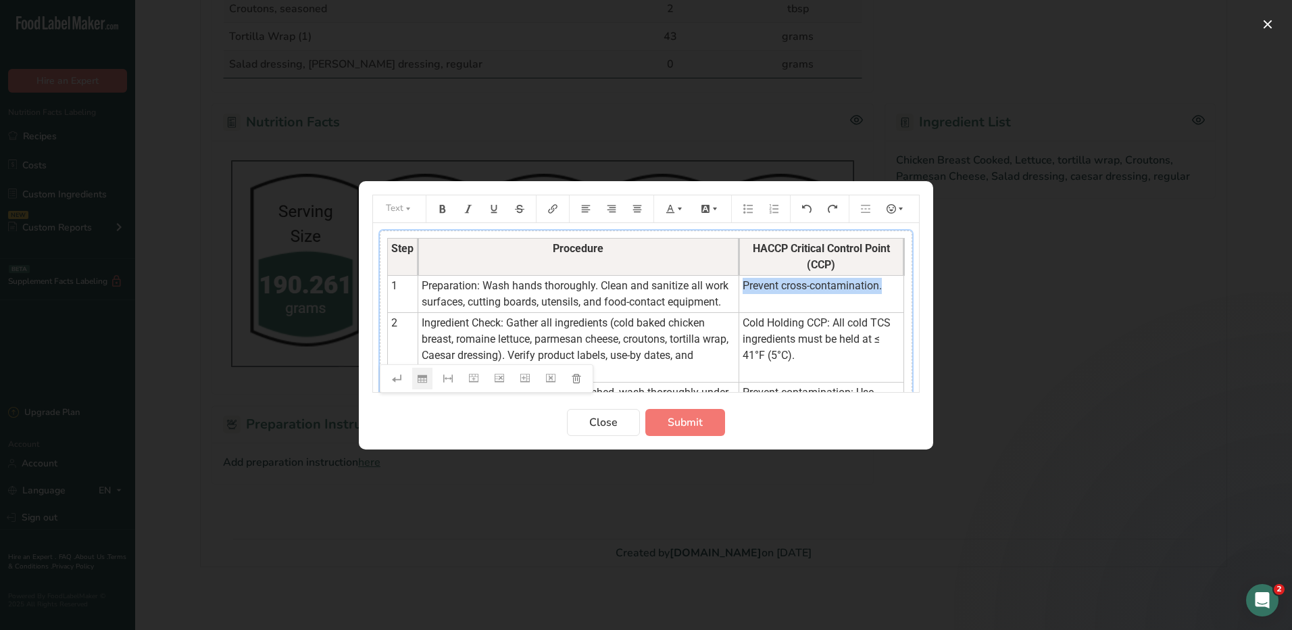
drag, startPoint x: 732, startPoint y: 284, endPoint x: 879, endPoint y: 305, distance: 148.0
click at [879, 305] on td "Prevent cross-contamination." at bounding box center [821, 293] width 166 height 37
copy span "Prevent cross-contamination."
click at [862, 305] on td "Prevent cross-contamination." at bounding box center [821, 293] width 166 height 37
drag, startPoint x: 882, startPoint y: 291, endPoint x: 734, endPoint y: 280, distance: 147.6
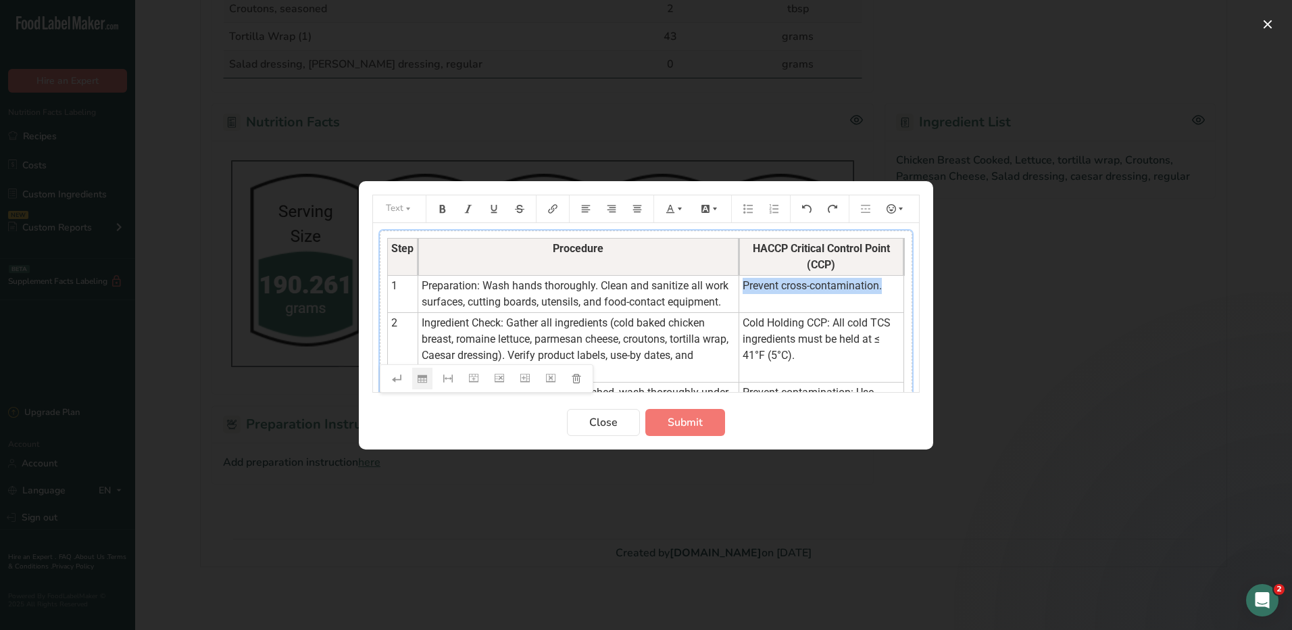
click at [738, 280] on td "Prevent cross-contamination." at bounding box center [821, 293] width 166 height 37
click at [677, 208] on icon "Preparation instructions modal" at bounding box center [679, 208] width 9 height 9
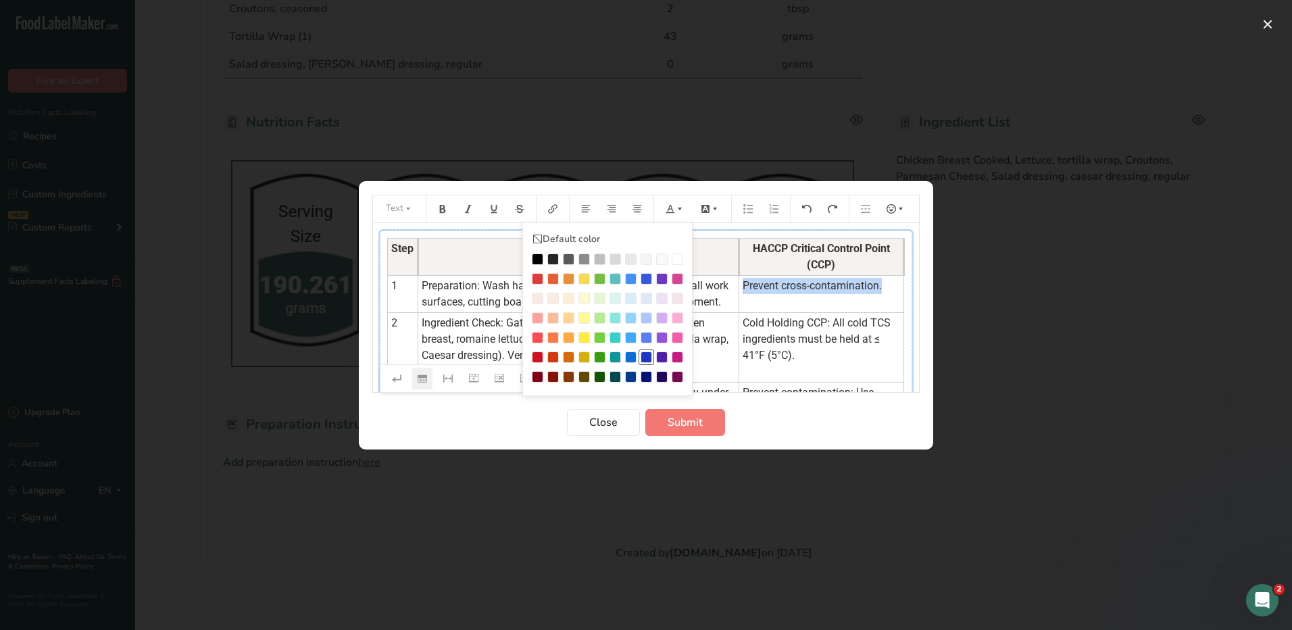
click at [647, 357] on div "Preparation instructions modal" at bounding box center [645, 356] width 11 height 11
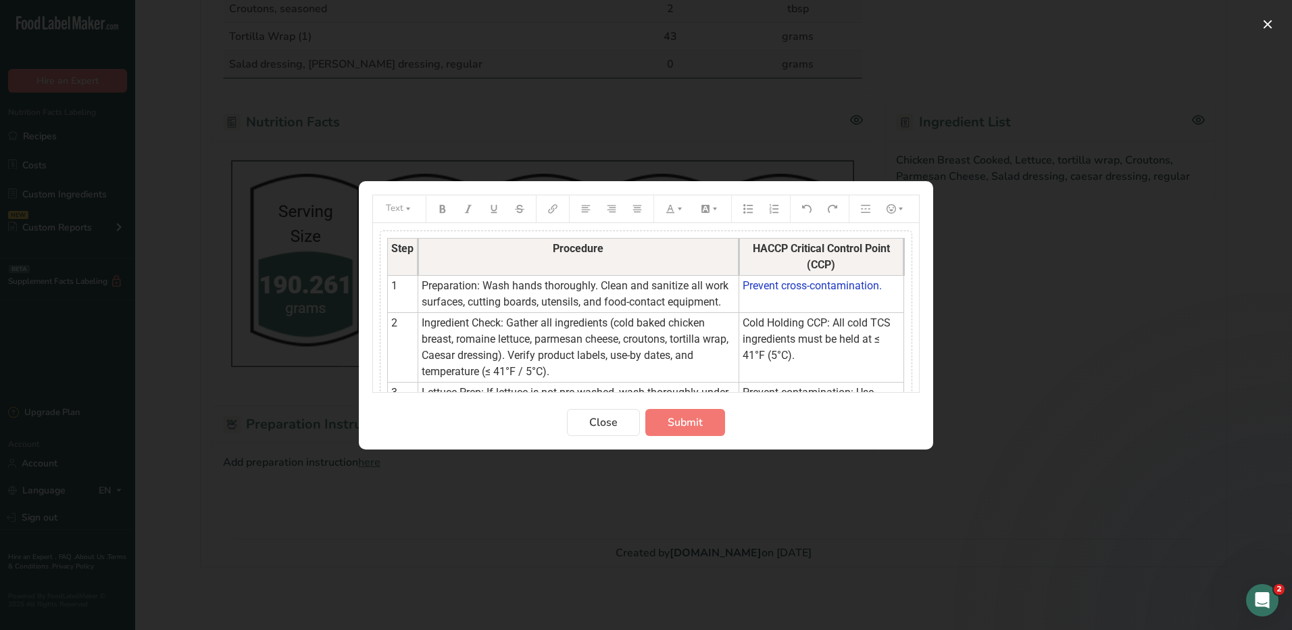
drag, startPoint x: 811, startPoint y: 377, endPoint x: 736, endPoint y: 340, distance: 83.7
click at [738, 340] on td "Cold Holding CCP: All cold TCS ingredients must be held at ≤ 41°F (5°C)." at bounding box center [821, 347] width 166 height 70
drag, startPoint x: 816, startPoint y: 375, endPoint x: 737, endPoint y: 336, distance: 88.2
click at [738, 336] on td "Cold Holding CCP: All cold TCS ingredients must be held at ≤ 41°F (5°C)." at bounding box center [821, 347] width 166 height 70
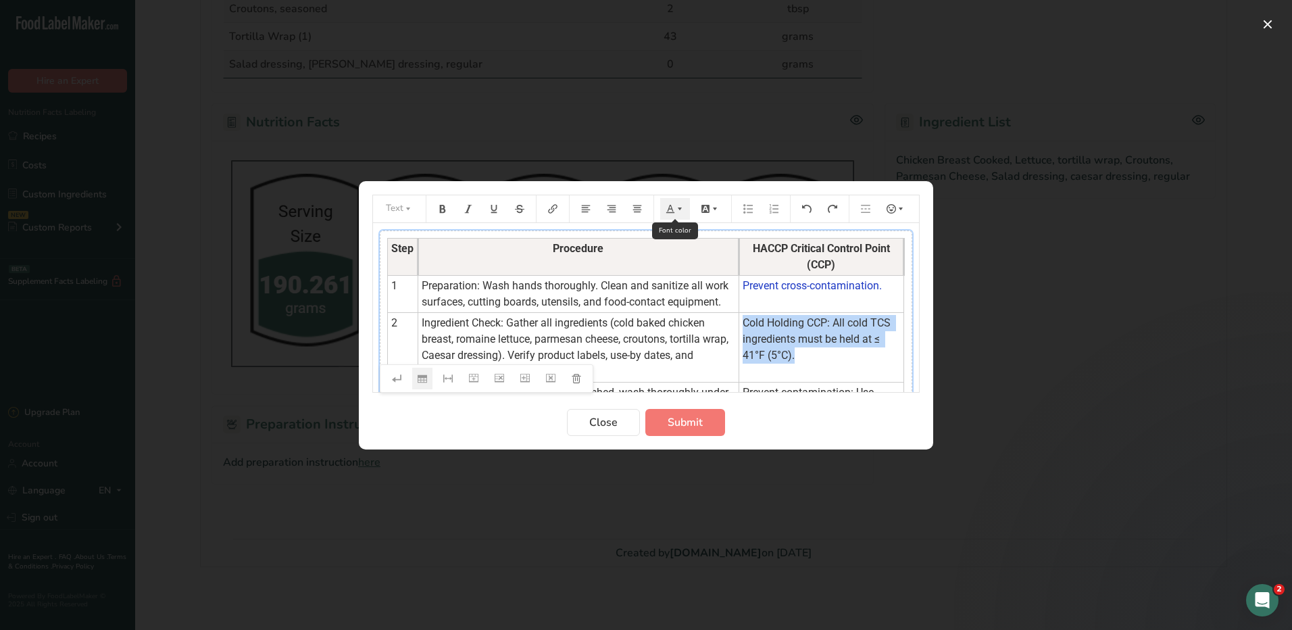
click at [680, 211] on icon "Preparation instructions modal" at bounding box center [679, 208] width 9 height 9
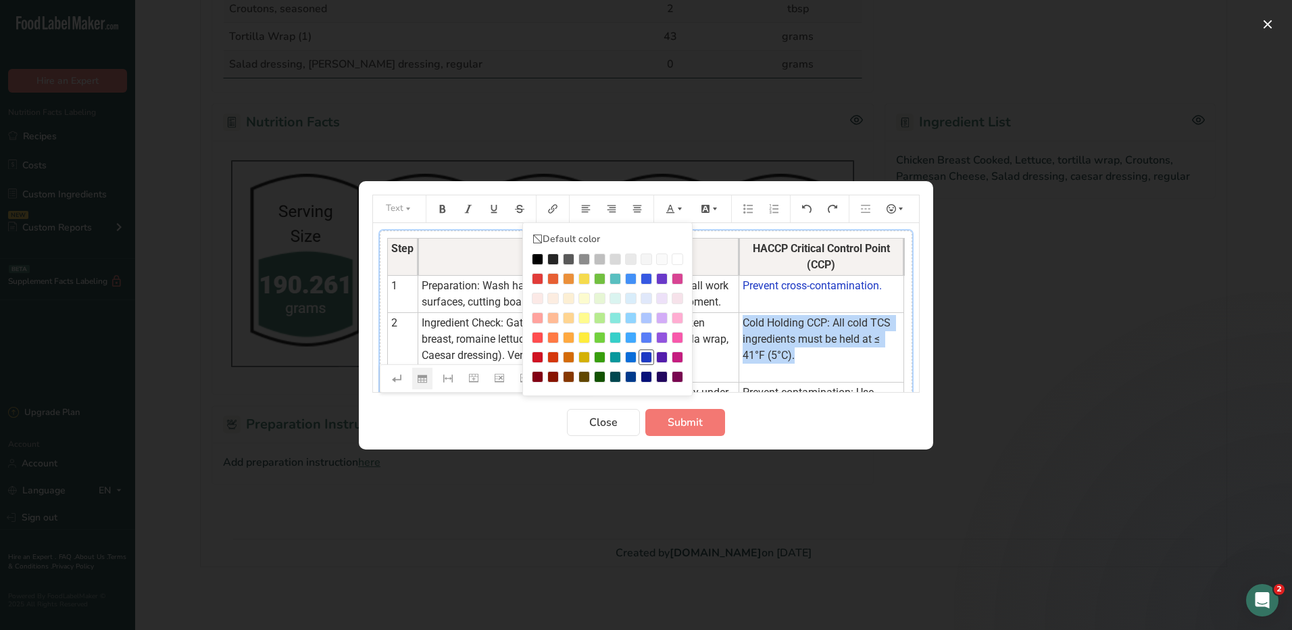
click at [647, 355] on div "Preparation instructions modal" at bounding box center [645, 356] width 11 height 11
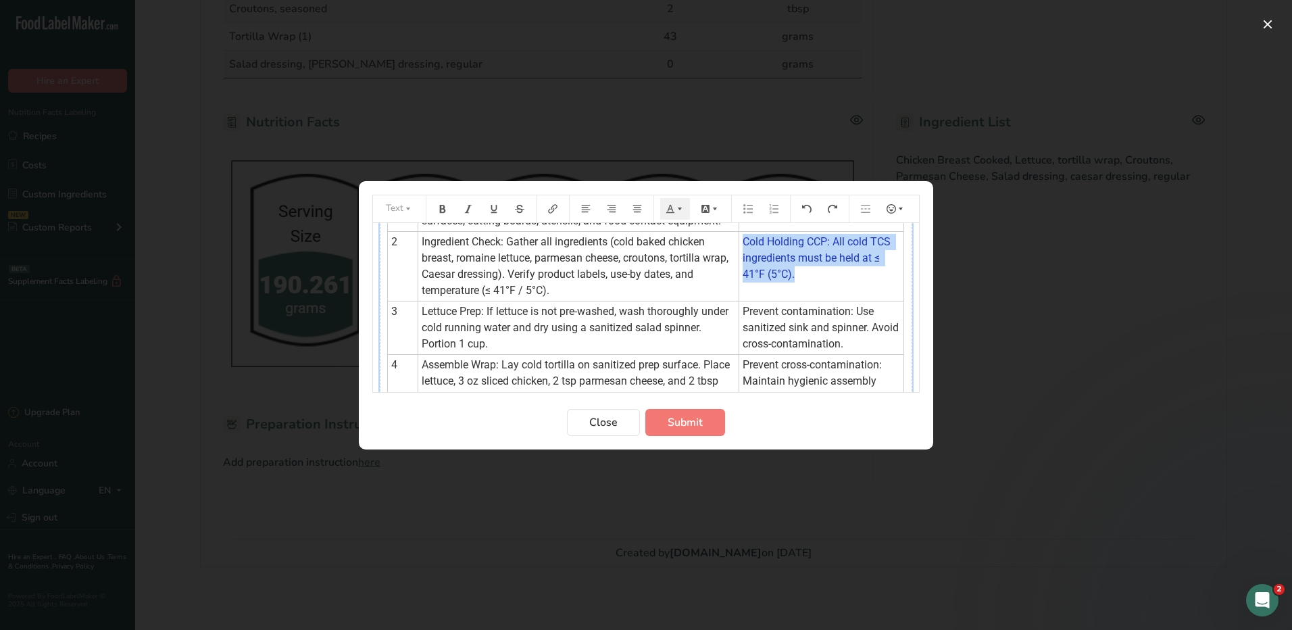
scroll to position [68, 0]
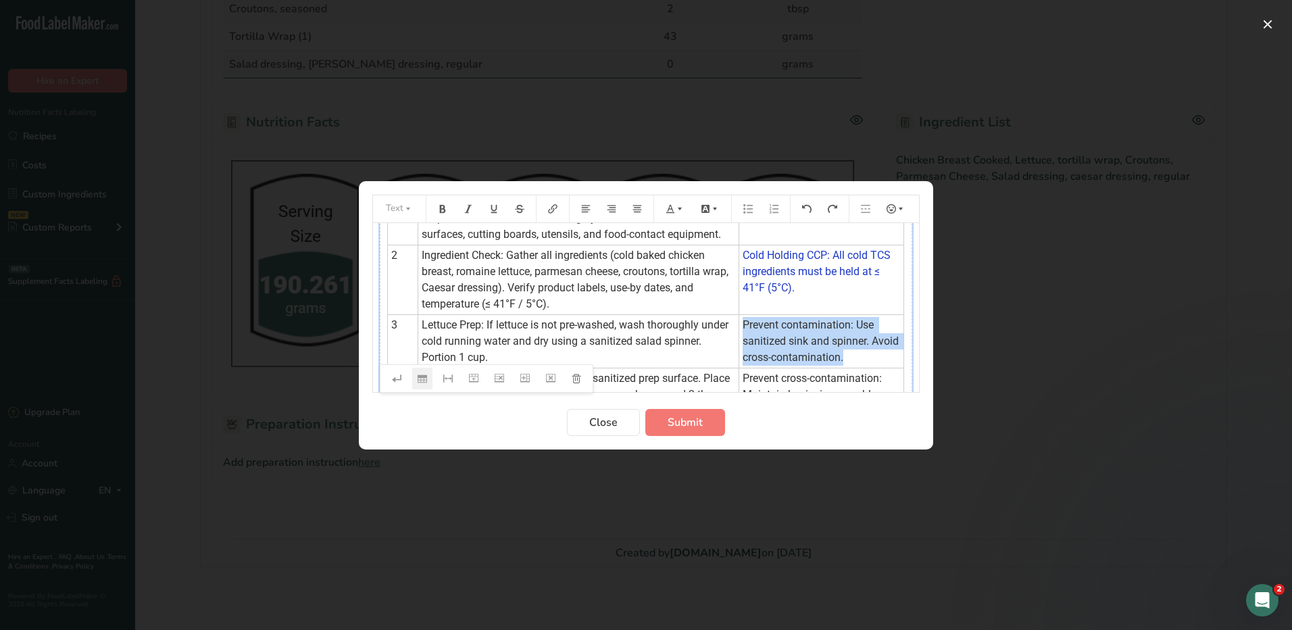
drag, startPoint x: 872, startPoint y: 375, endPoint x: 734, endPoint y: 344, distance: 140.6
click at [738, 344] on td "Prevent contamination: Use sanitized sink and spinner. Avoid cross-contaminatio…" at bounding box center [821, 340] width 166 height 53
click at [680, 211] on icon "Preparation instructions modal" at bounding box center [679, 208] width 9 height 9
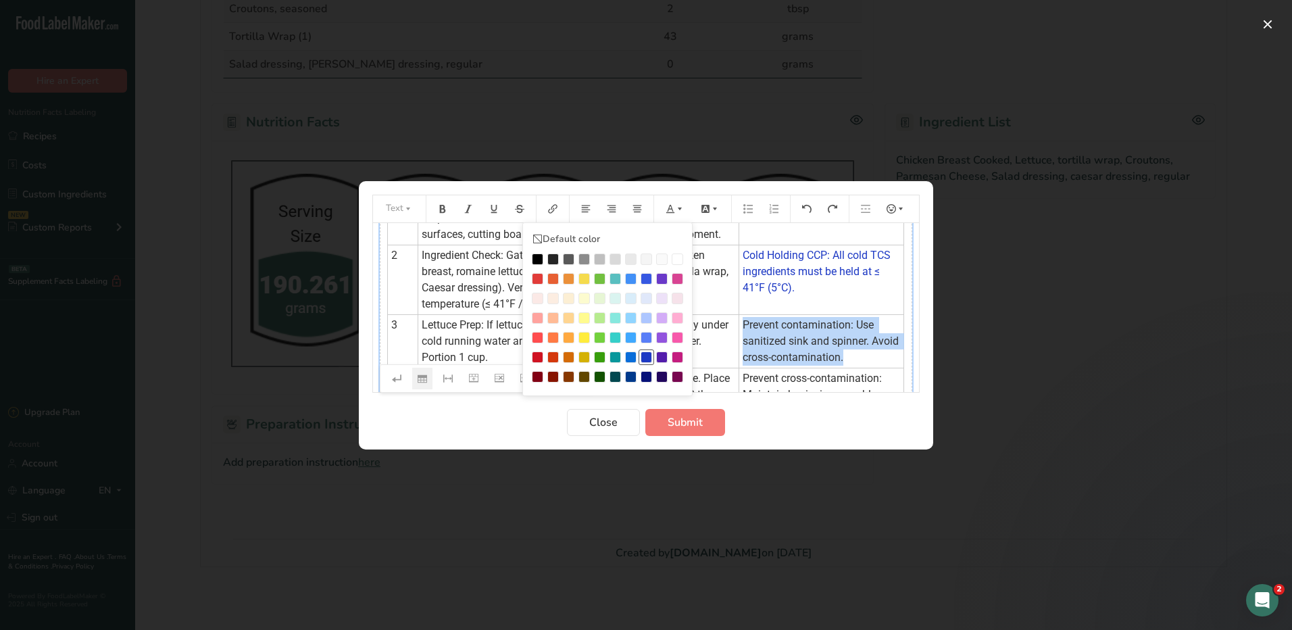
click at [643, 351] on div "Preparation instructions modal" at bounding box center [645, 356] width 11 height 11
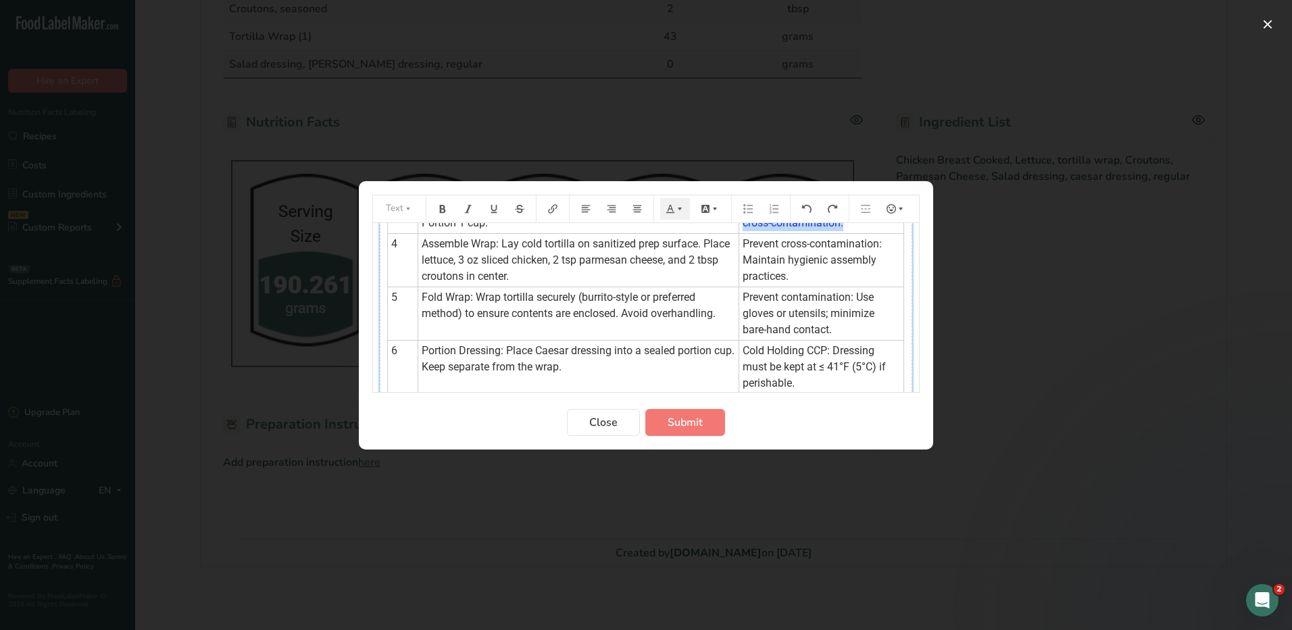
scroll to position [203, 0]
drag, startPoint x: 816, startPoint y: 287, endPoint x: 736, endPoint y: 254, distance: 86.9
click at [738, 254] on td "Prevent cross-contamination: Maintain hygienic assembly practices." at bounding box center [821, 258] width 166 height 53
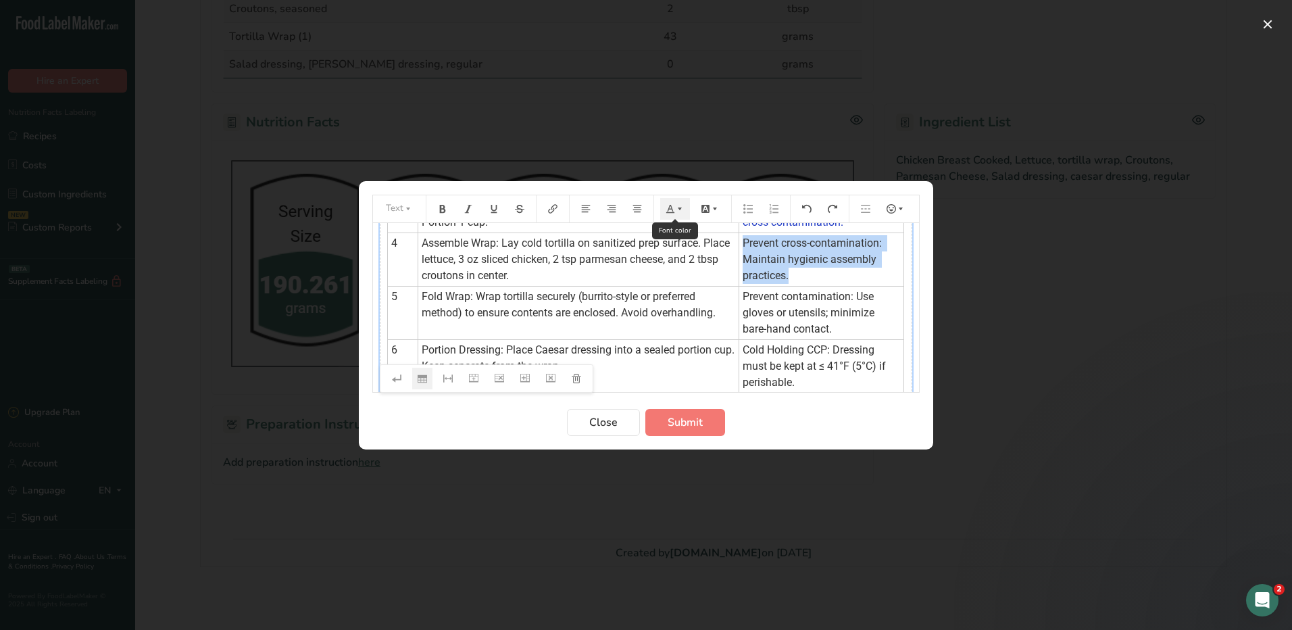
click at [675, 208] on icon "Preparation instructions modal" at bounding box center [679, 208] width 9 height 9
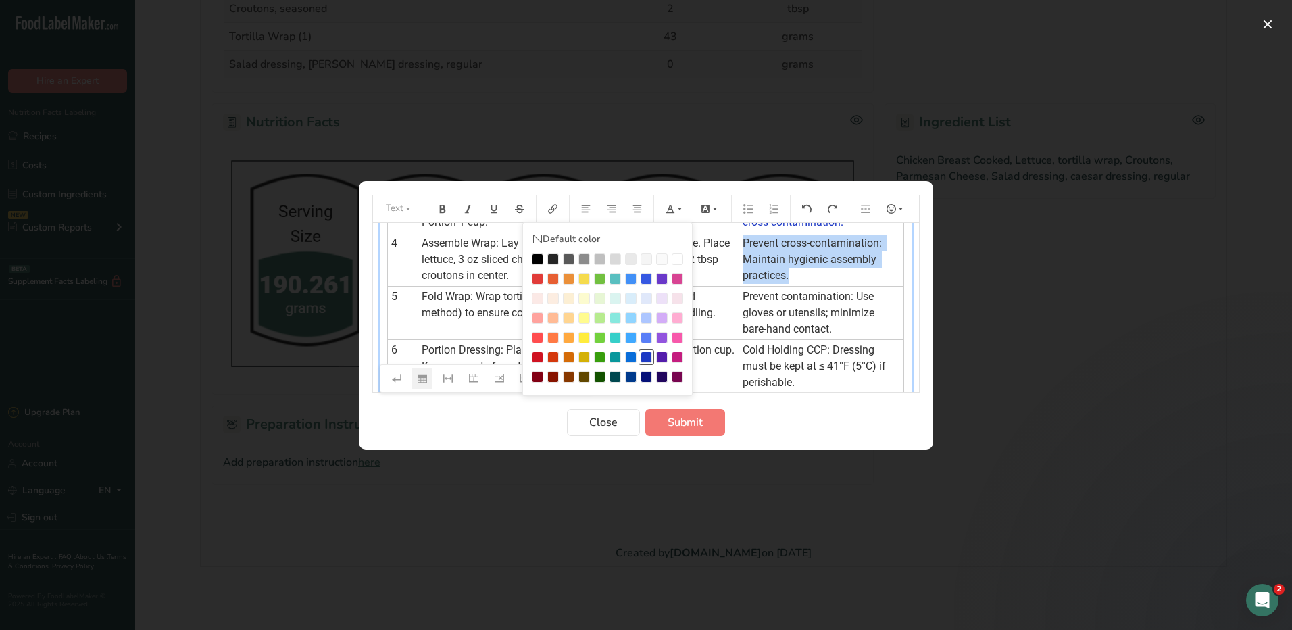
click at [645, 354] on div "Preparation instructions modal" at bounding box center [645, 356] width 11 height 11
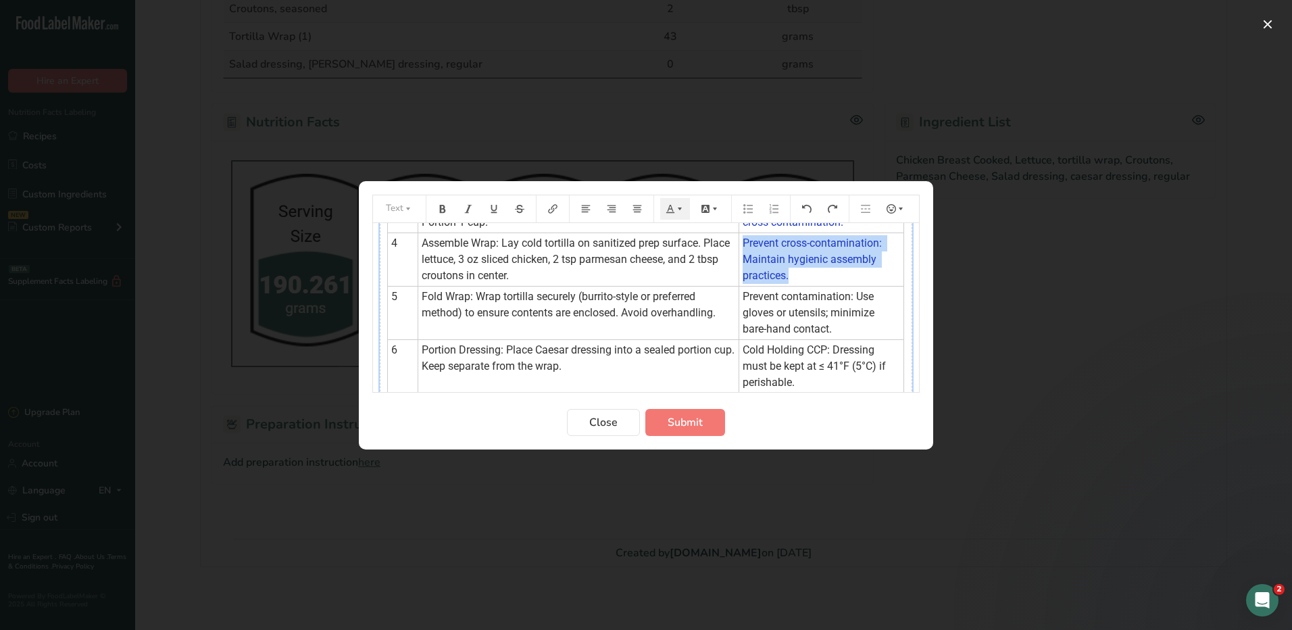
scroll to position [270, 0]
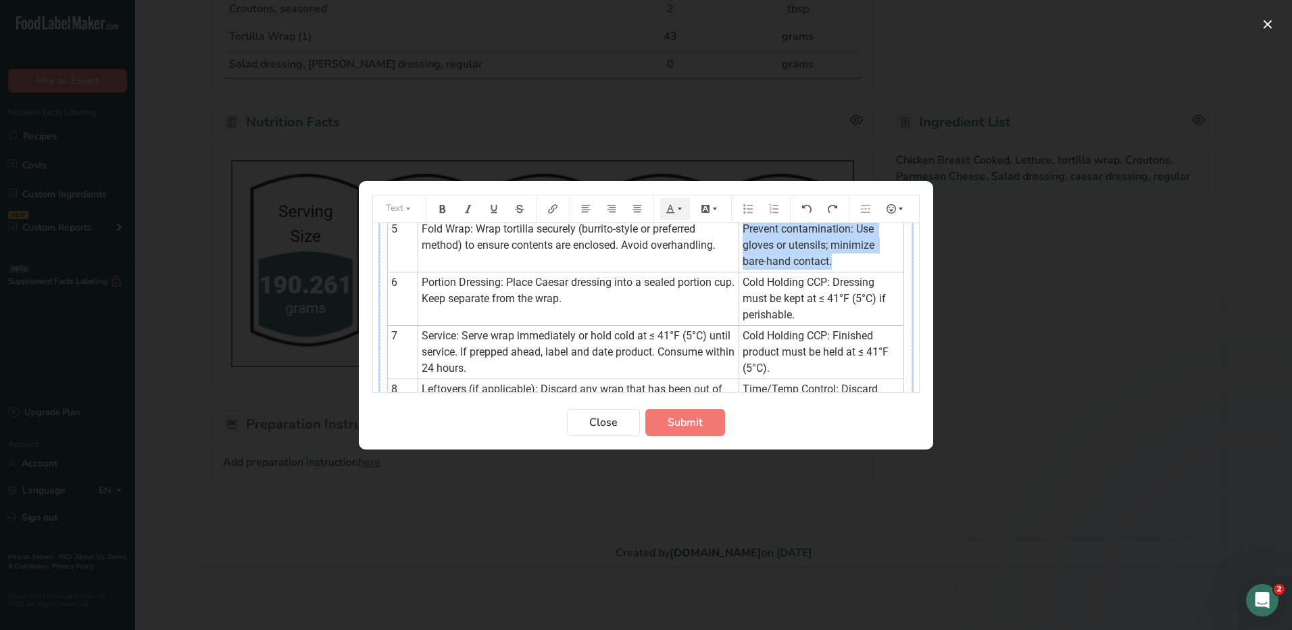
drag, startPoint x: 836, startPoint y: 282, endPoint x: 731, endPoint y: 248, distance: 110.2
click at [738, 248] on td "Prevent contamination: Use gloves or utensils; minimize bare-hand contact." at bounding box center [821, 244] width 166 height 53
click at [674, 201] on button "Preparation instructions modal" at bounding box center [675, 209] width 30 height 22
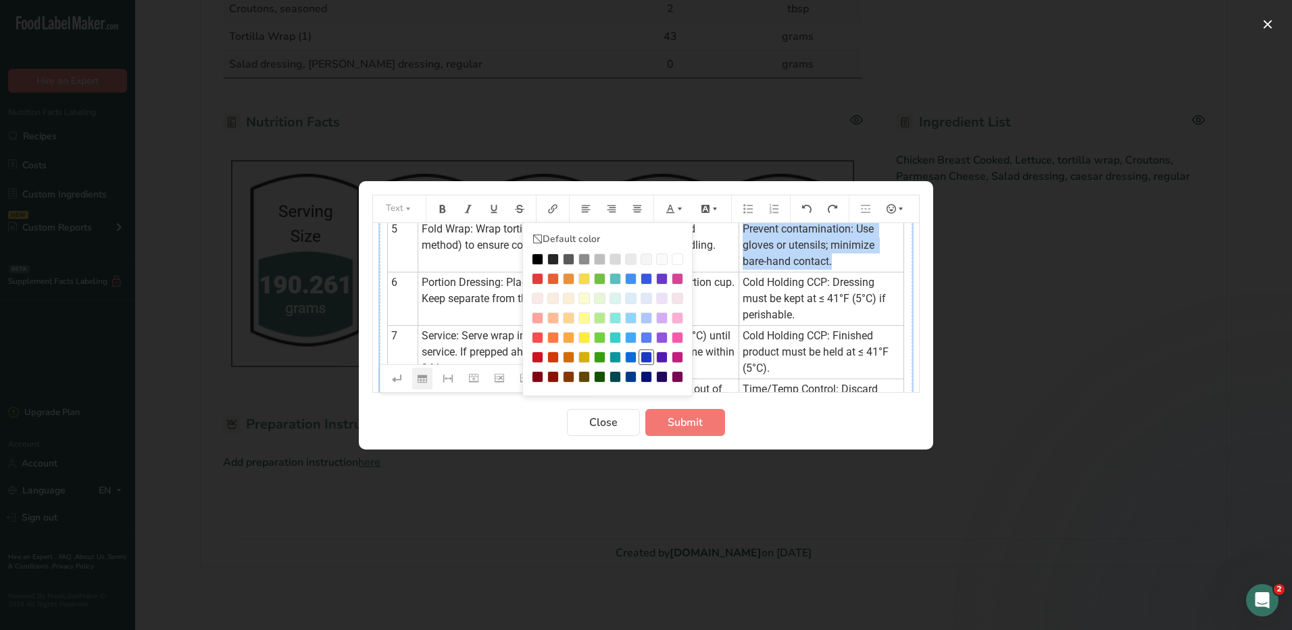
click at [646, 355] on div "Preparation instructions modal" at bounding box center [645, 356] width 11 height 11
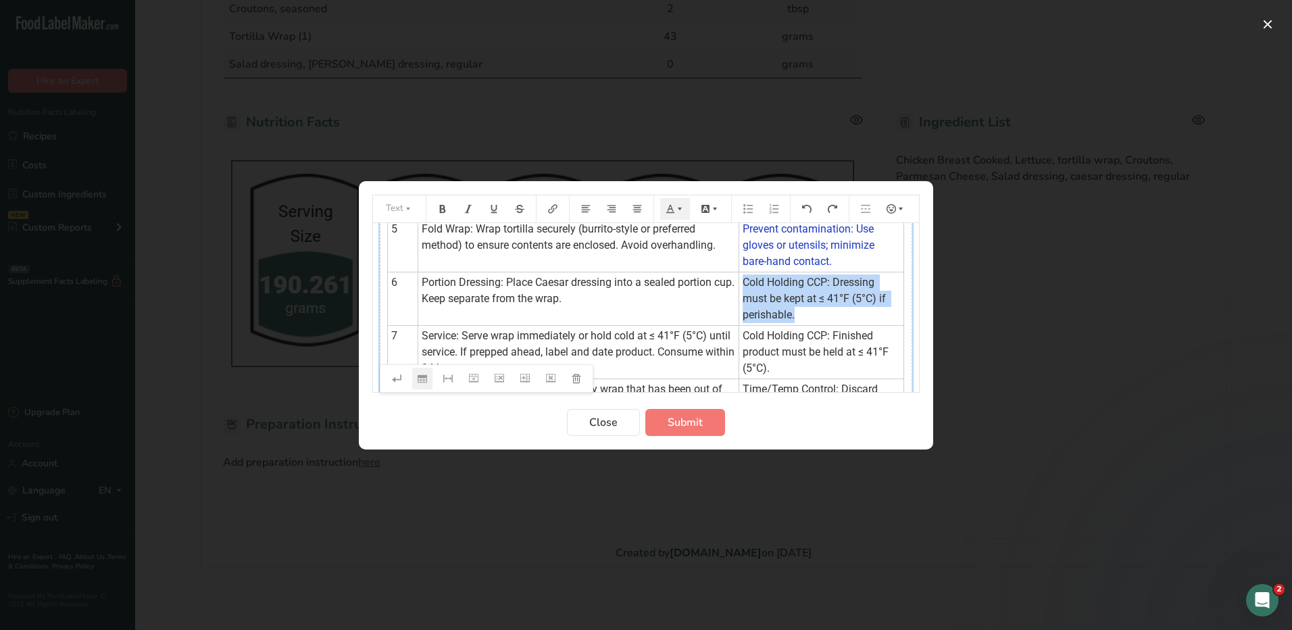
drag, startPoint x: 801, startPoint y: 334, endPoint x: 734, endPoint y: 301, distance: 74.3
click at [738, 301] on td "Cold Holding CCP: Dressing must be kept at ≤ 41°F (5°C) if perishable." at bounding box center [821, 298] width 166 height 53
click at [672, 207] on icon "Preparation instructions modal" at bounding box center [670, 208] width 8 height 8
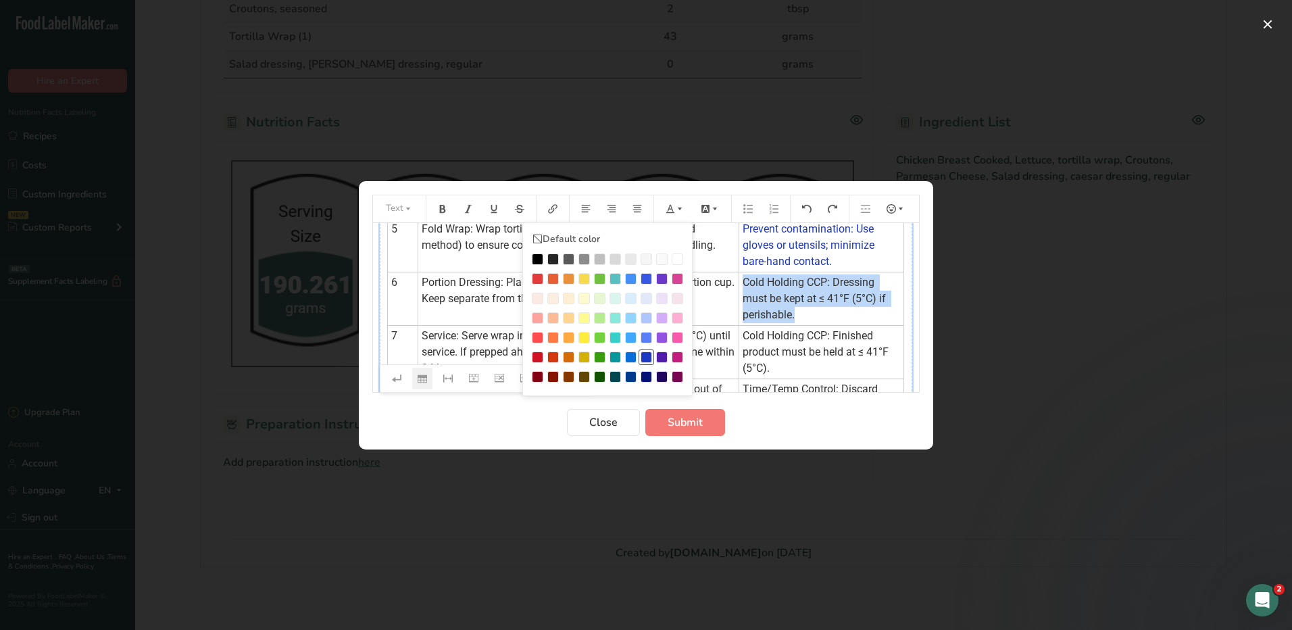
click at [641, 355] on div "Preparation instructions modal" at bounding box center [645, 356] width 11 height 11
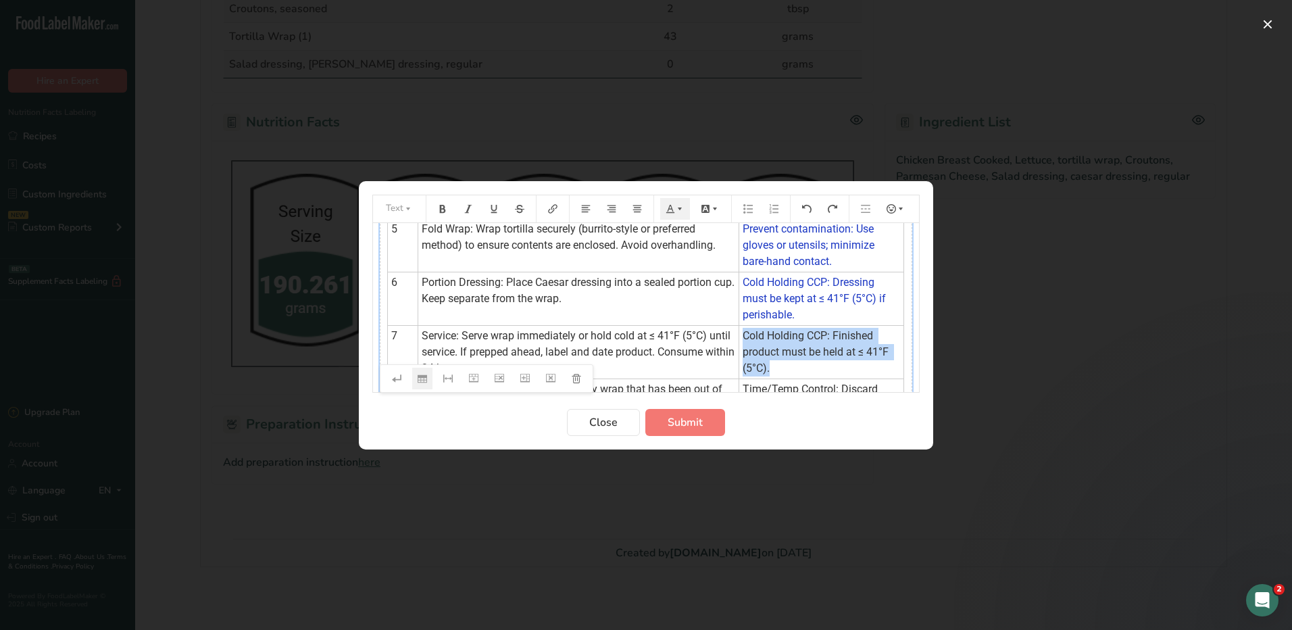
drag, startPoint x: 782, startPoint y: 385, endPoint x: 726, endPoint y: 338, distance: 73.9
click at [728, 341] on tbody "Step Procedure HACCP Critical Control Point (CCP) 1 Preparation: Wash hands tho…" at bounding box center [646, 200] width 516 height 464
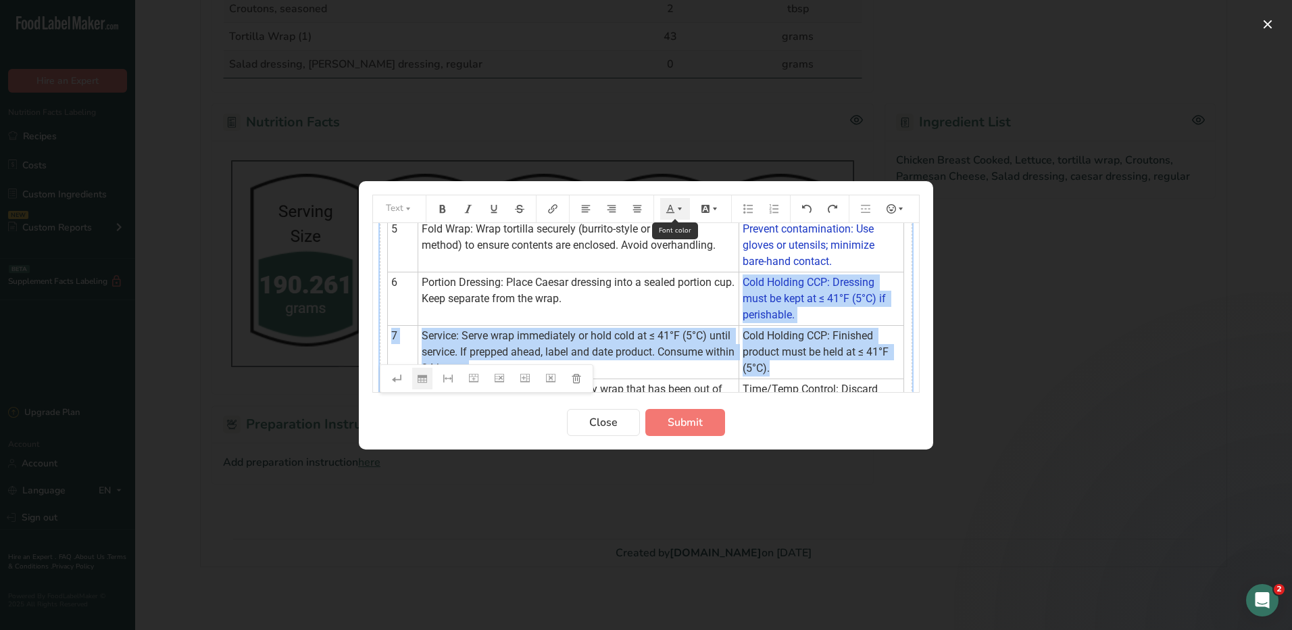
click at [682, 205] on icon "Preparation instructions modal" at bounding box center [679, 208] width 9 height 9
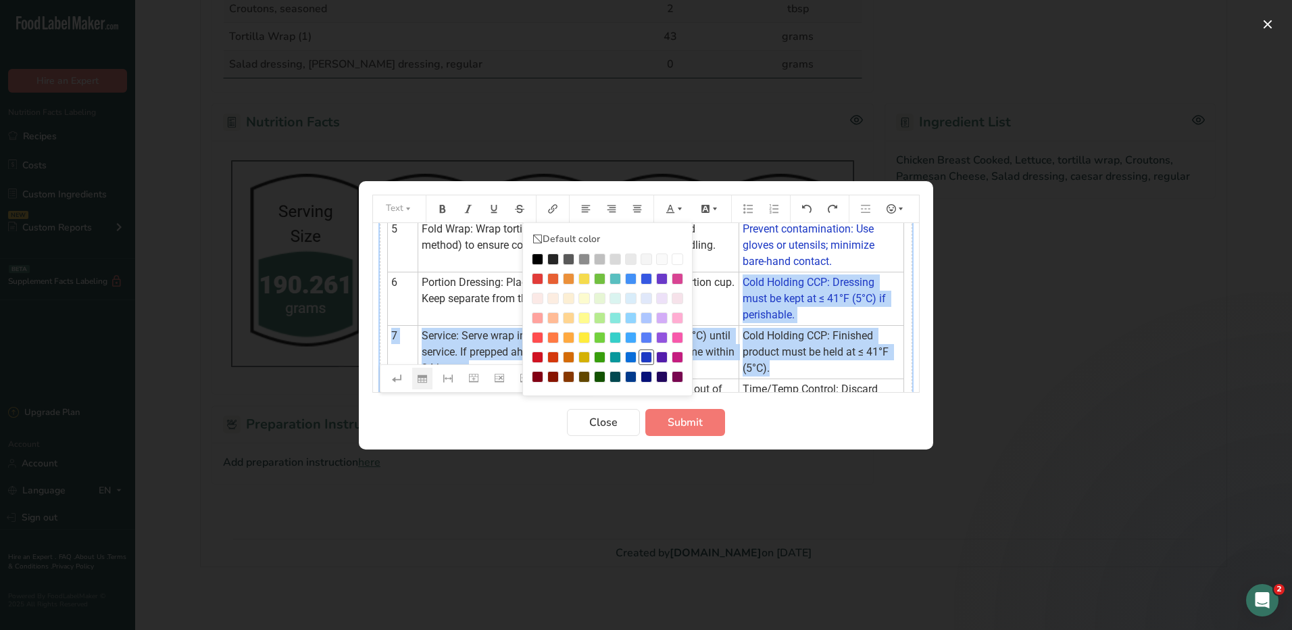
click at [649, 355] on div "Preparation instructions modal" at bounding box center [645, 356] width 11 height 11
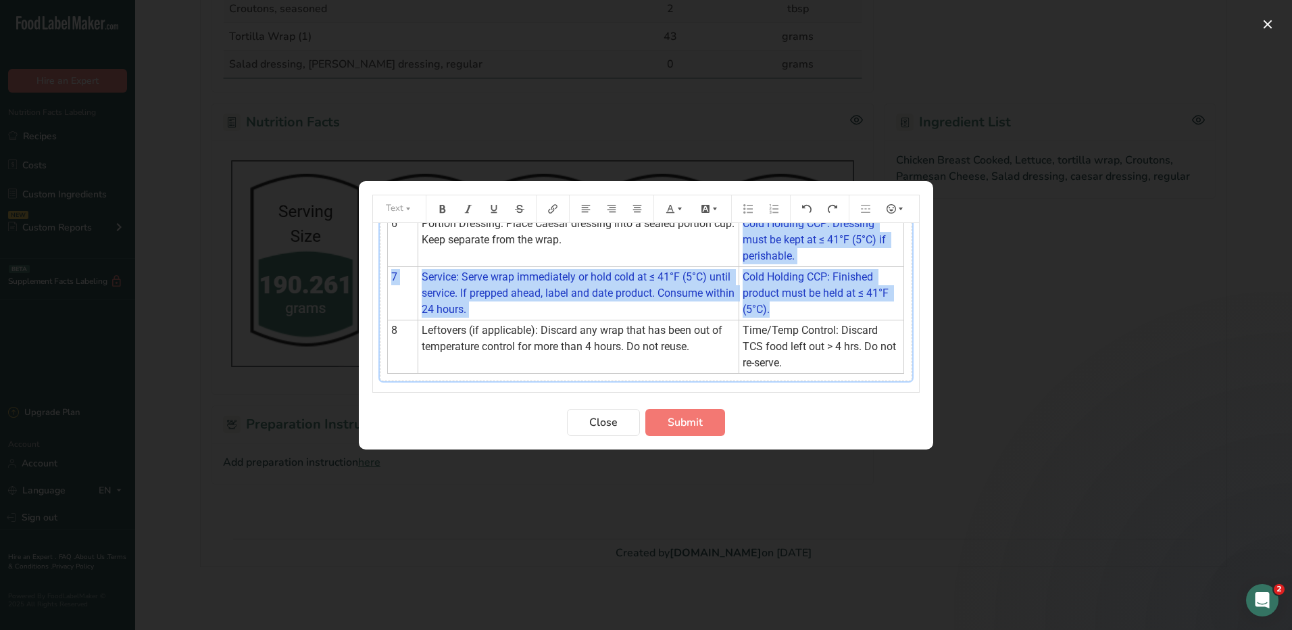
scroll to position [377, 0]
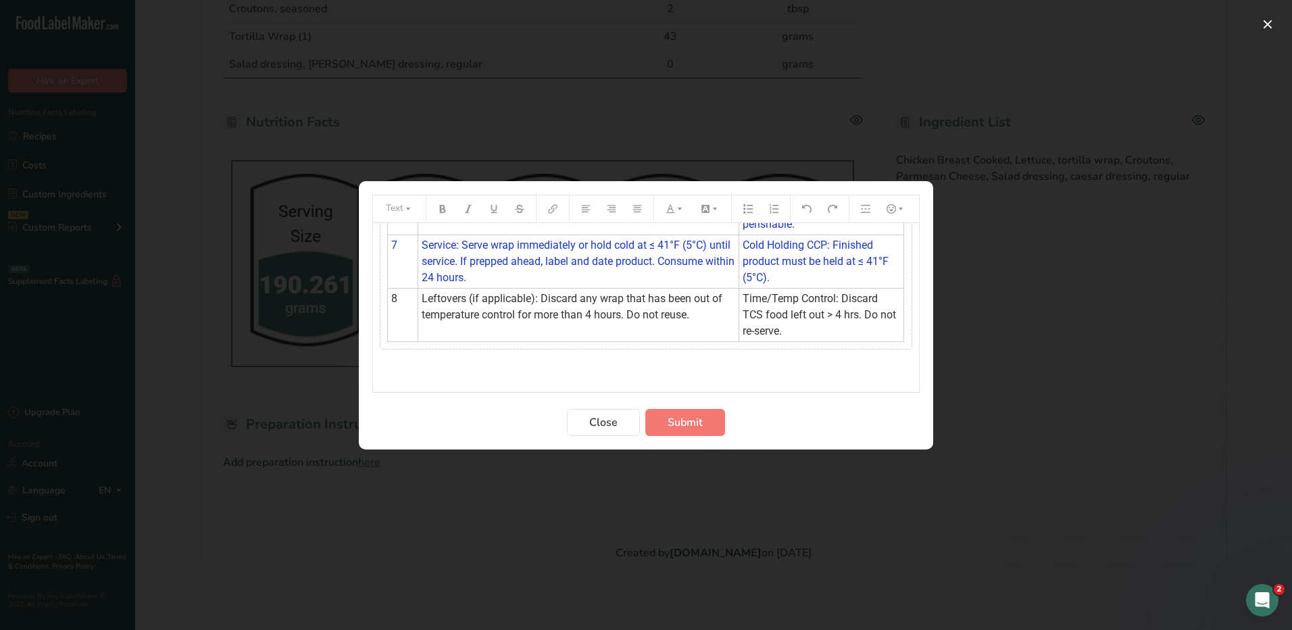
drag, startPoint x: 790, startPoint y: 328, endPoint x: 742, endPoint y: 309, distance: 51.3
click at [741, 307] on td "Time/Temp Control: Discard TCS food left out > 4 hrs. Do not re-serve." at bounding box center [821, 314] width 166 height 53
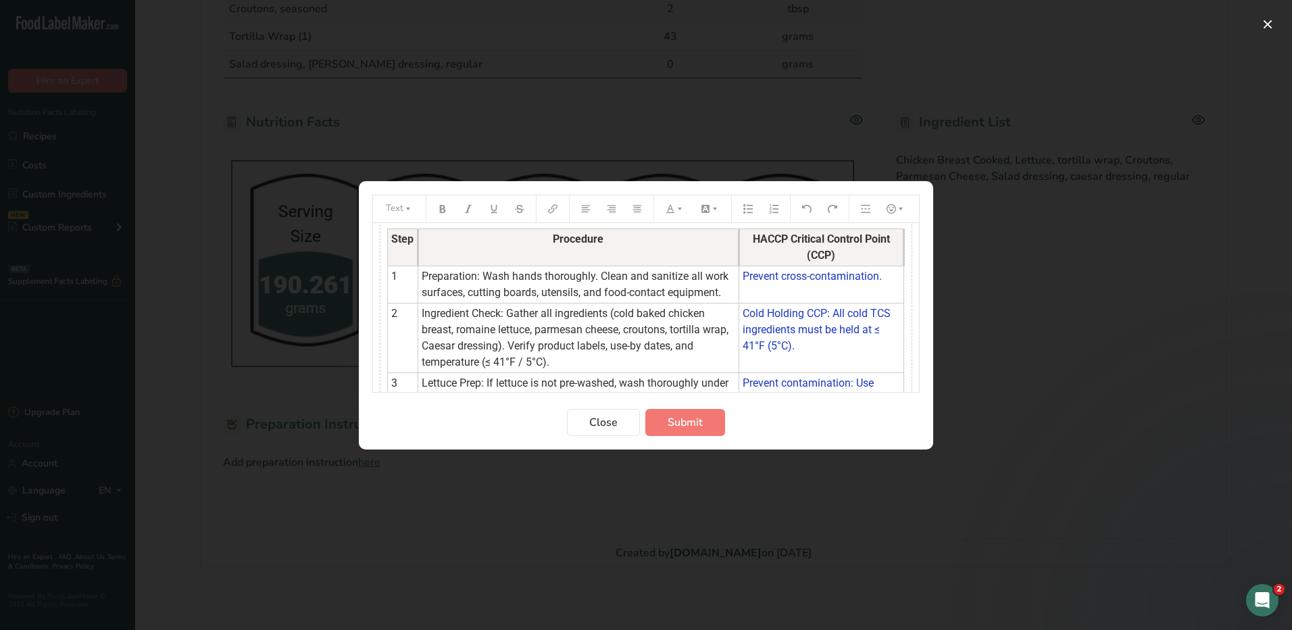
scroll to position [0, 0]
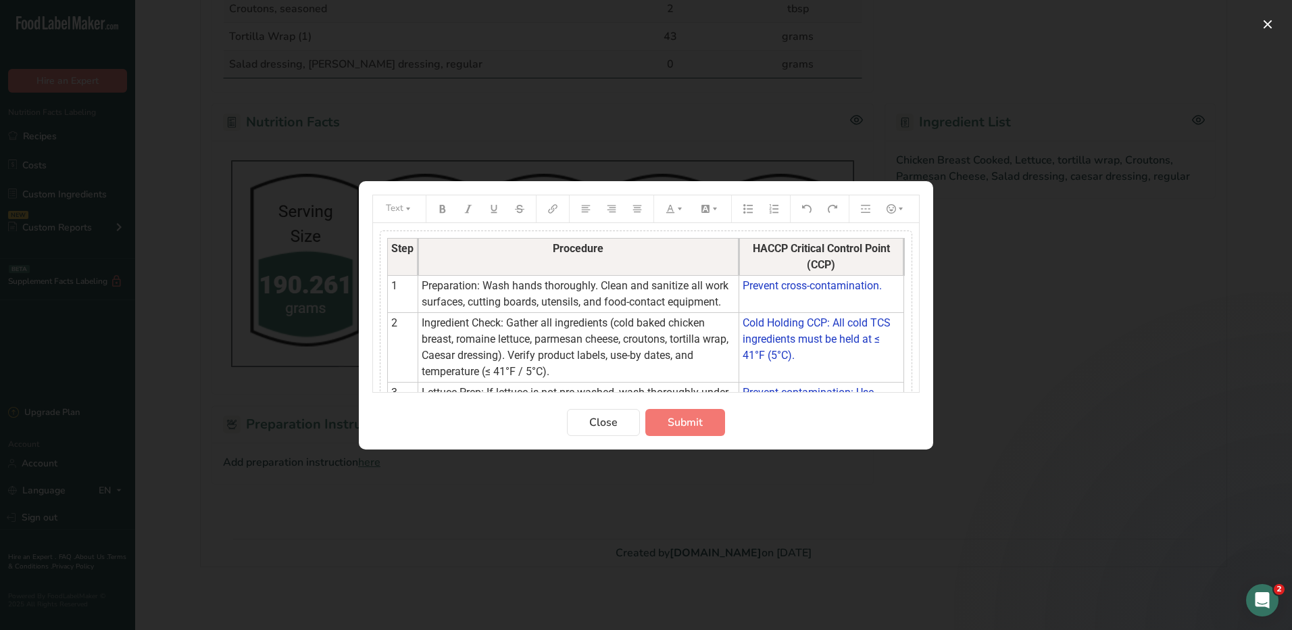
drag, startPoint x: 779, startPoint y: 336, endPoint x: 733, endPoint y: 307, distance: 54.4
click at [733, 307] on tbody "Step Procedure HACCP Critical Control Point (CCP) 1 Preparation: Wash hands tho…" at bounding box center [646, 470] width 516 height 464
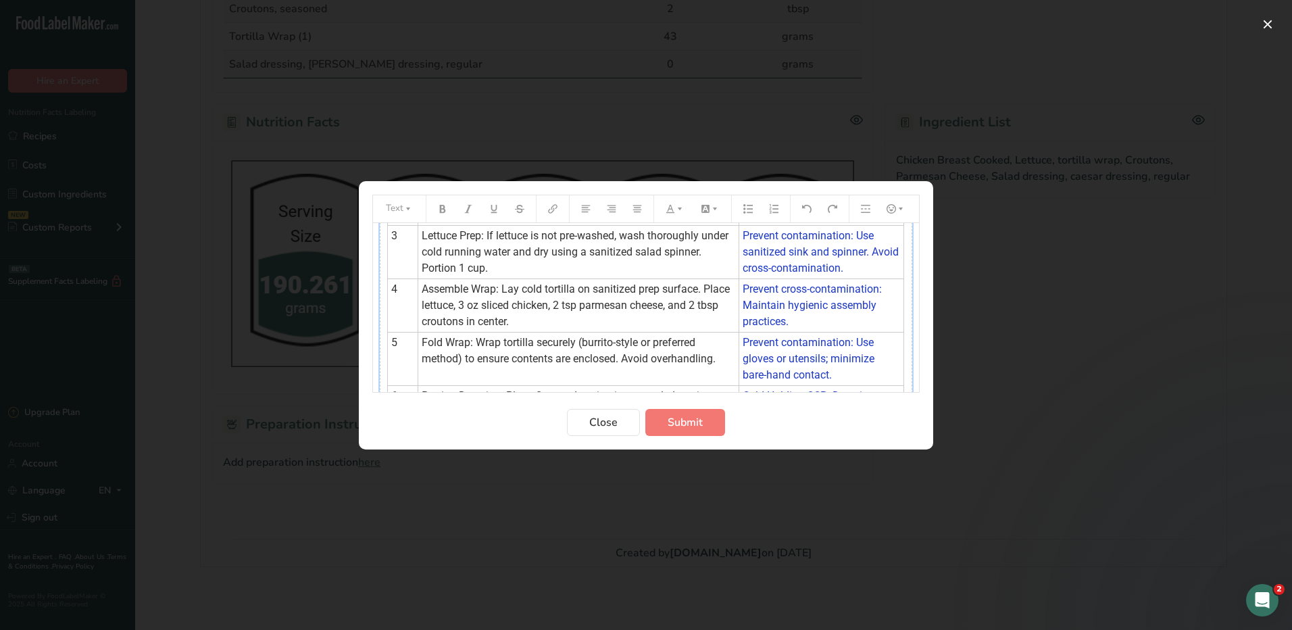
scroll to position [18, 0]
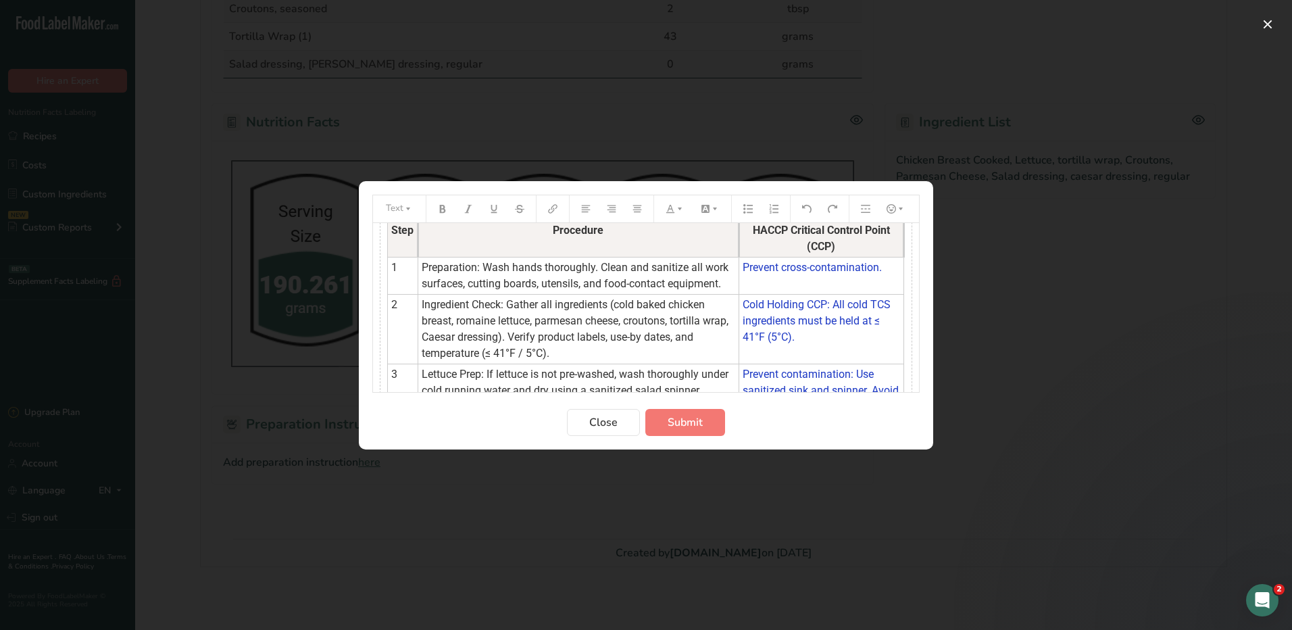
click at [783, 326] on tbody "Step Procedure HACCP Critical Control Point (CCP) 1 Preparation: Wash hands tho…" at bounding box center [646, 452] width 516 height 464
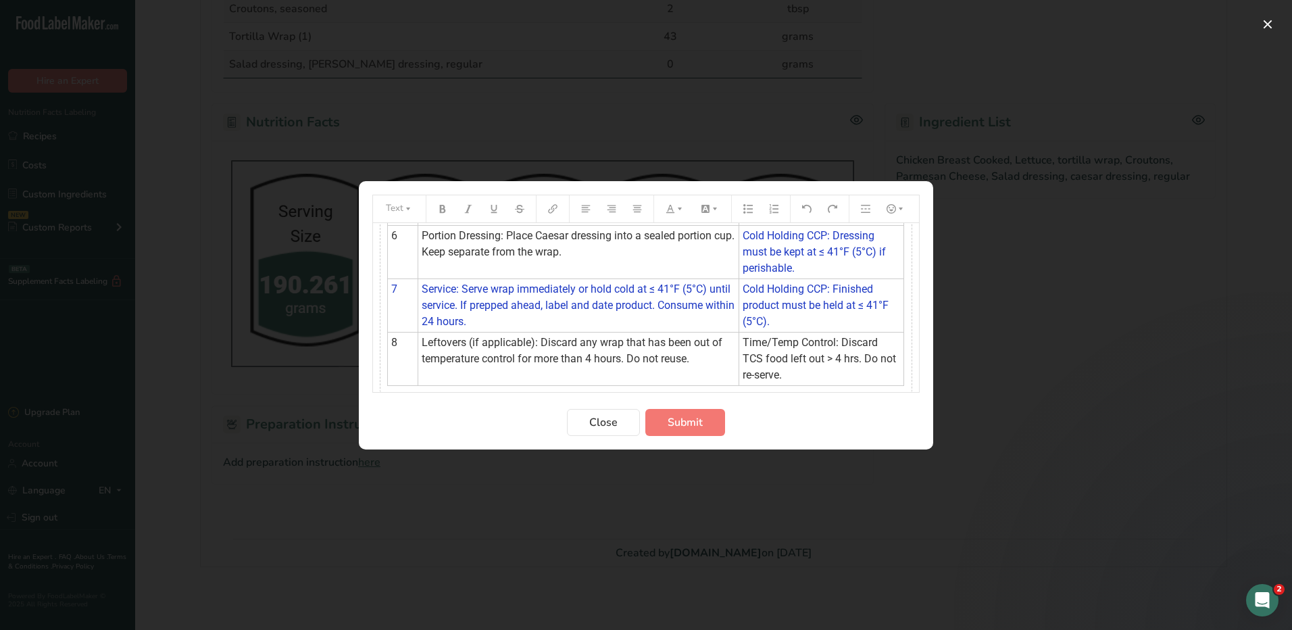
scroll to position [327, 0]
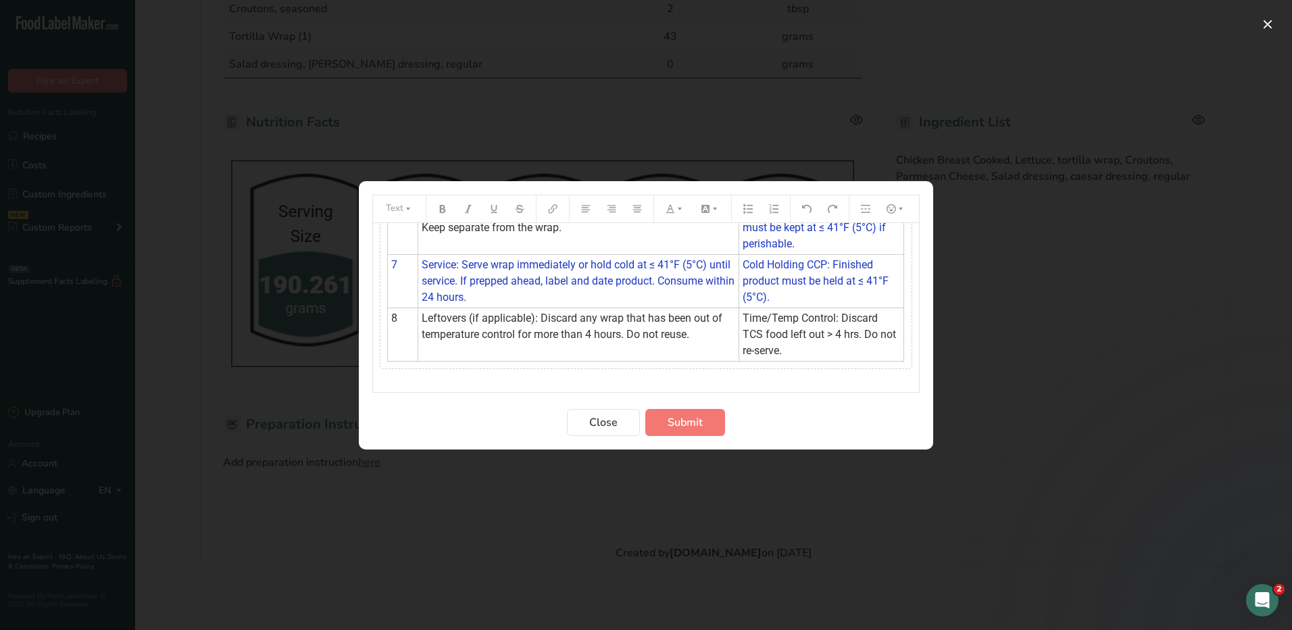
drag, startPoint x: 736, startPoint y: 297, endPoint x: 776, endPoint y: 379, distance: 91.0
click at [776, 369] on div "Step Procedure HACCP Critical Control Point (CCP) 1 Preparation: Wash hands tho…" at bounding box center [646, 129] width 532 height 480
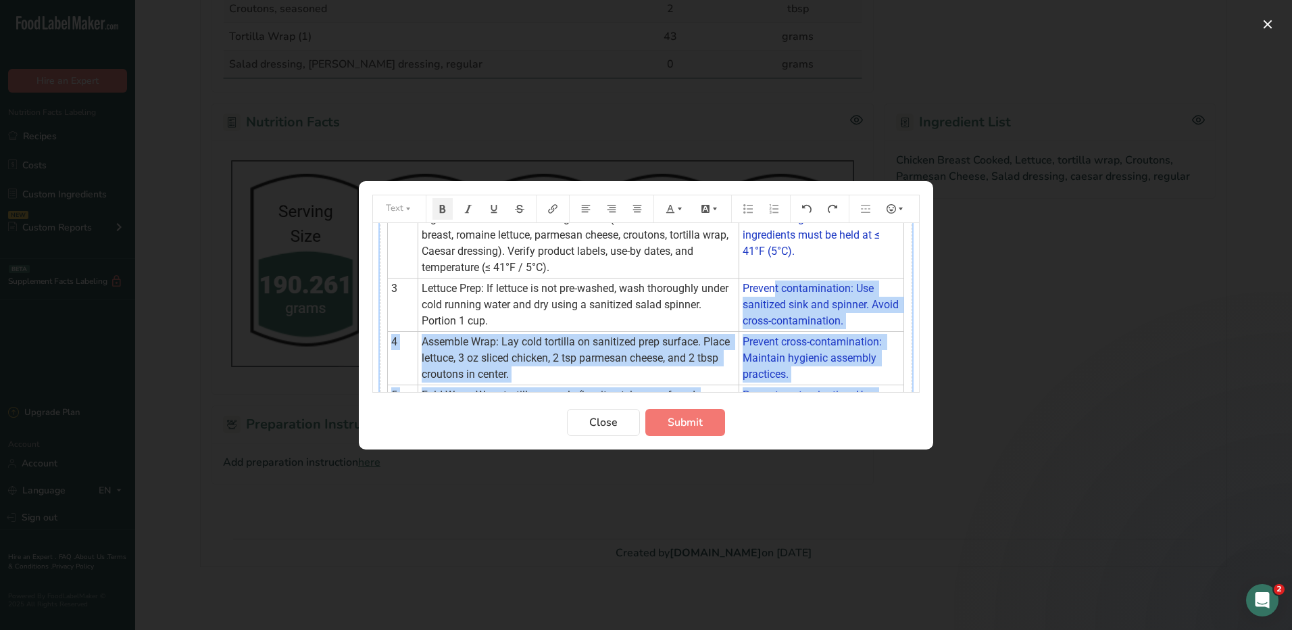
scroll to position [0, 0]
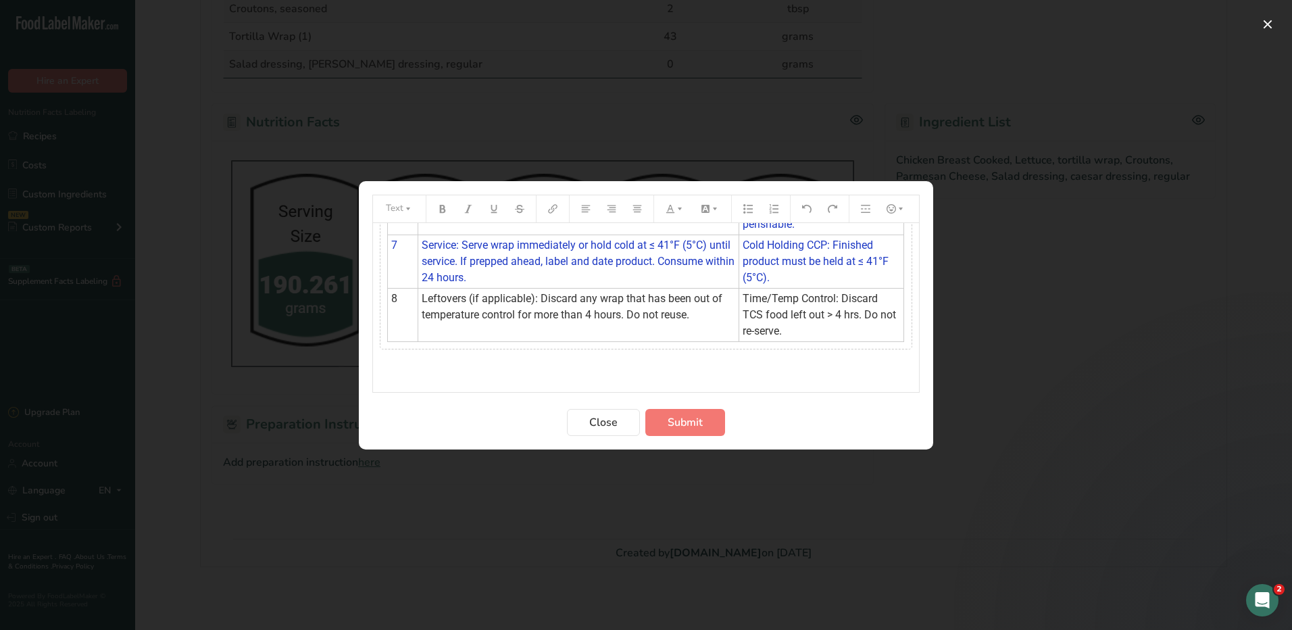
drag, startPoint x: 779, startPoint y: 365, endPoint x: 759, endPoint y: 343, distance: 30.1
click at [759, 344] on div "Step Procedure HACCP Critical Control Point (CCP) 1 Preparation: Wash hands tho…" at bounding box center [646, 110] width 532 height 480
click at [755, 320] on tbody "Step Procedure HACCP Critical Control Point (CCP) 1 Preparation: Wash hands tho…" at bounding box center [646, 109] width 516 height 464
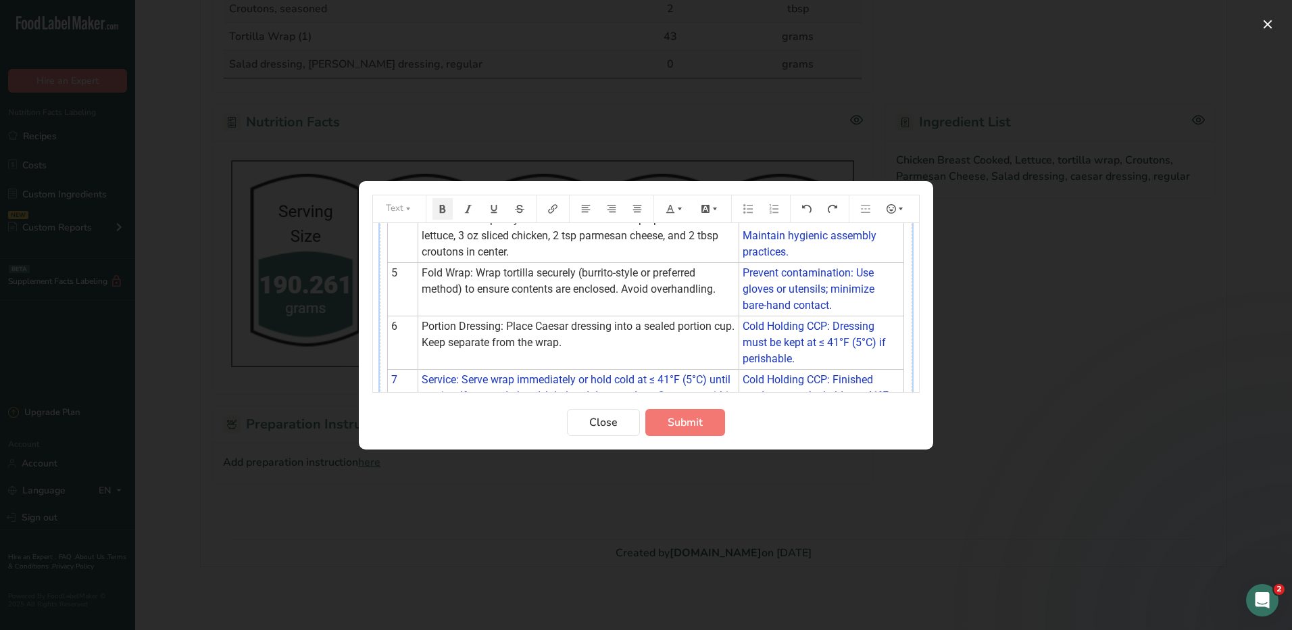
scroll to position [377, 0]
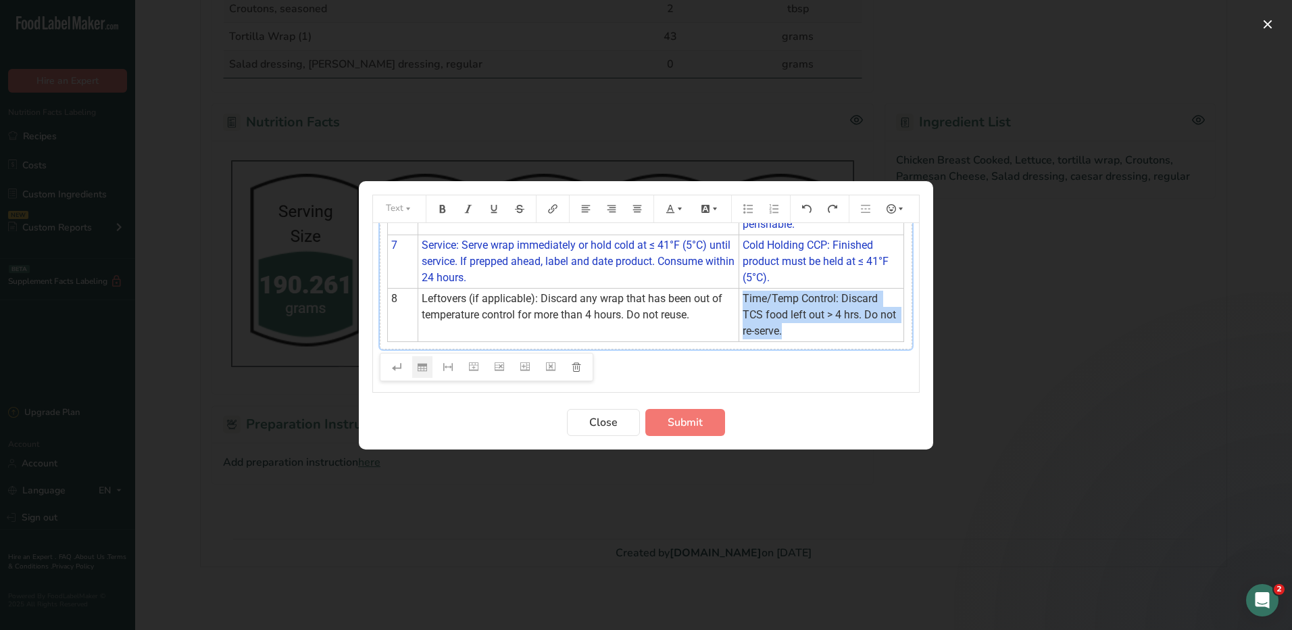
drag, startPoint x: 736, startPoint y: 296, endPoint x: 793, endPoint y: 329, distance: 65.7
click at [793, 329] on td "Time/Temp Control: Discard TCS food left out > 4 hrs. Do not re-serve." at bounding box center [821, 314] width 166 height 53
click at [671, 205] on icon "Preparation instructions modal" at bounding box center [670, 208] width 8 height 8
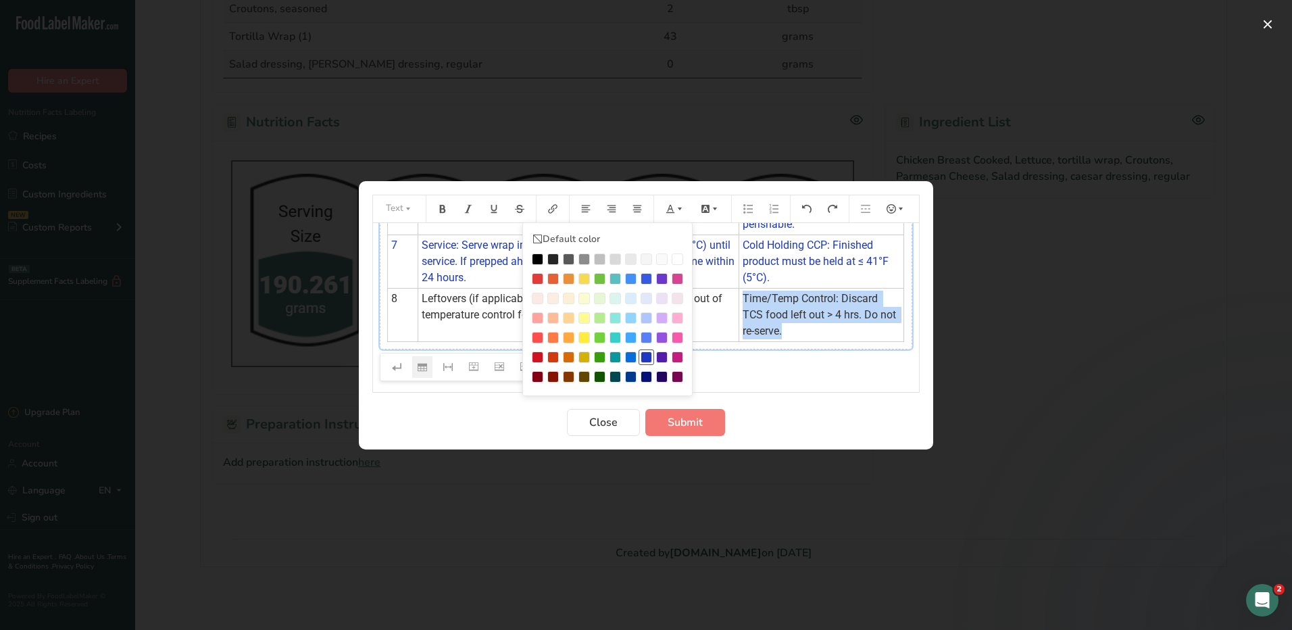
click at [647, 358] on div "Preparation instructions modal" at bounding box center [645, 356] width 11 height 11
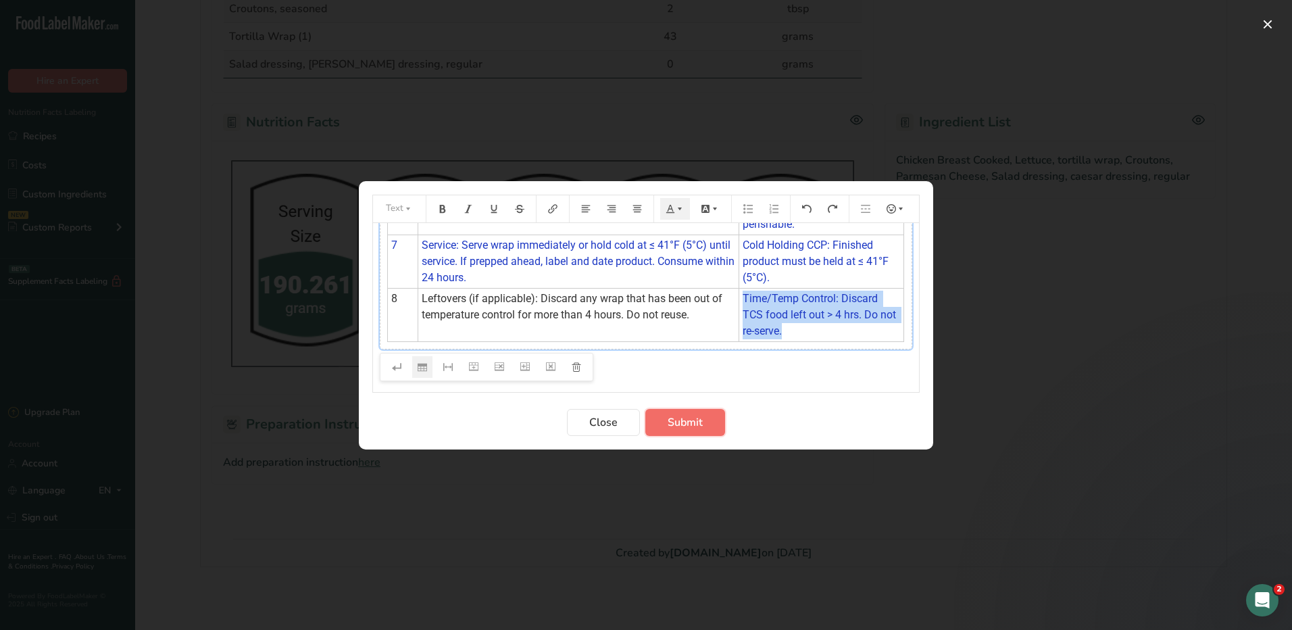
click at [702, 429] on span "Submit" at bounding box center [685, 422] width 35 height 16
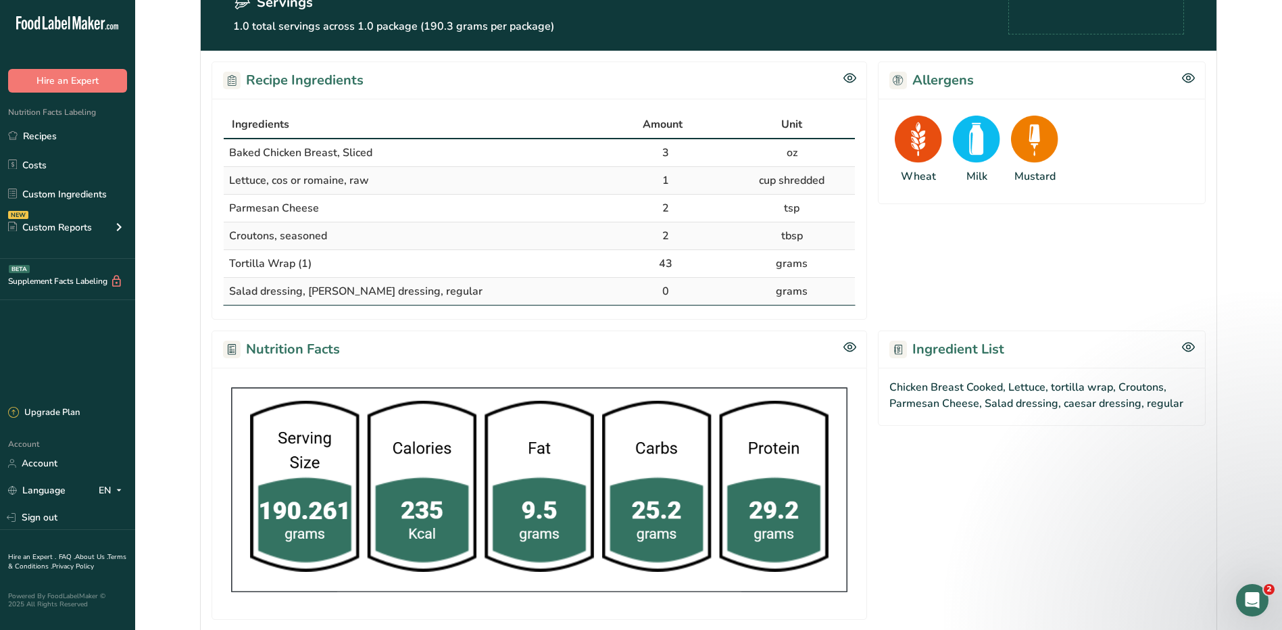
scroll to position [0, 0]
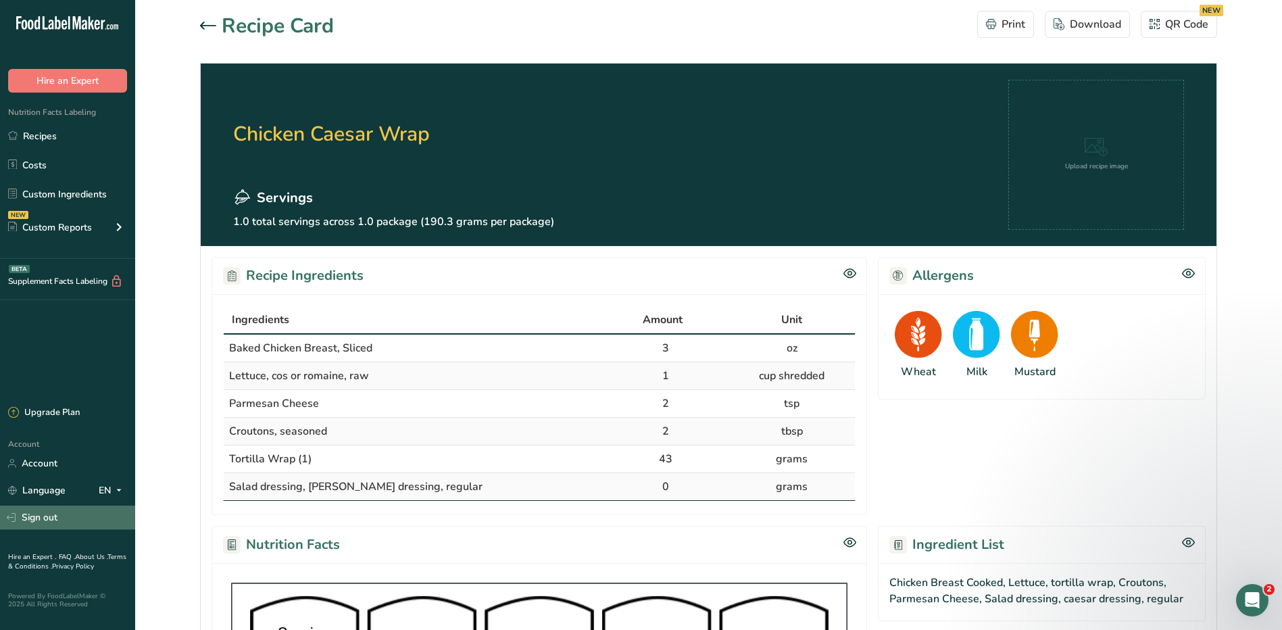
click at [47, 522] on link "Sign out" at bounding box center [67, 517] width 135 height 24
